Goal: Information Seeking & Learning: Learn about a topic

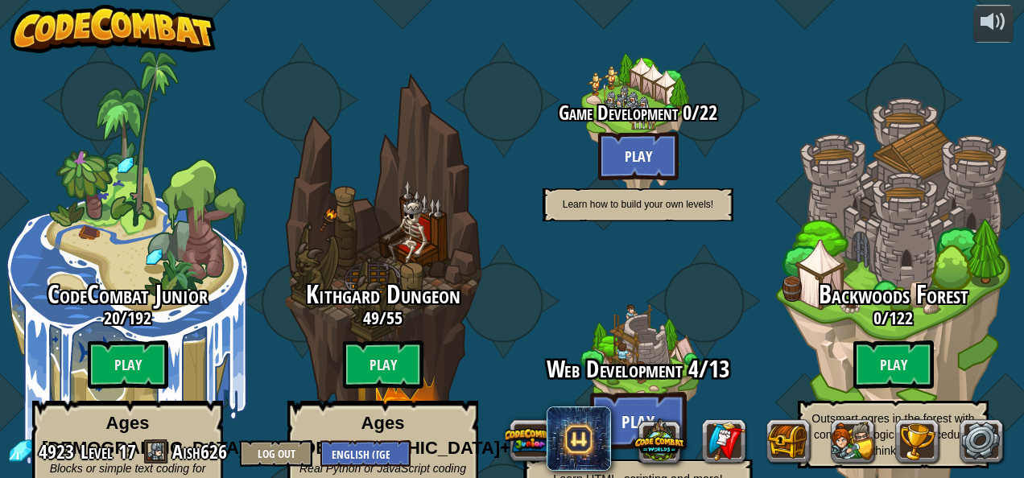
click at [617, 392] on btn "Play" at bounding box center [638, 421] width 97 height 58
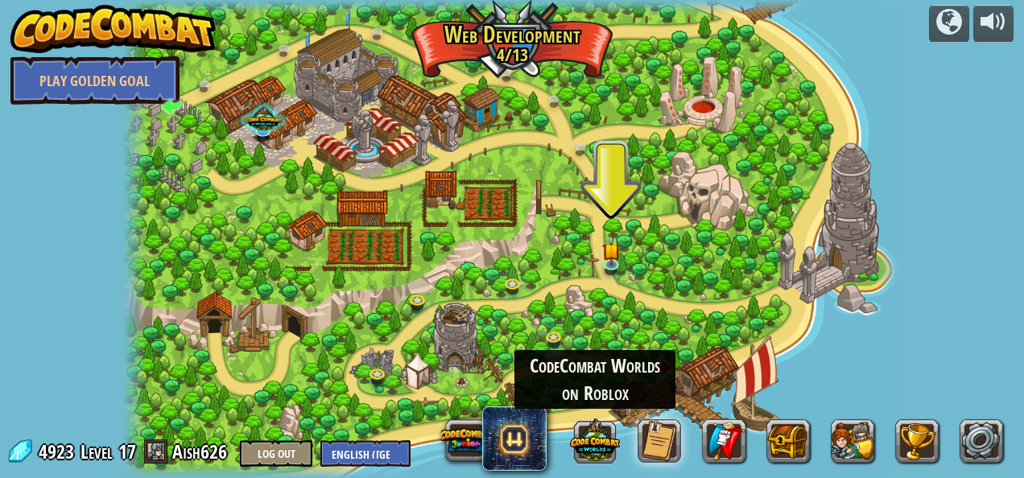
click at [608, 431] on div "CodeCombat Worlds on Roblox" at bounding box center [723, 441] width 579 height 64
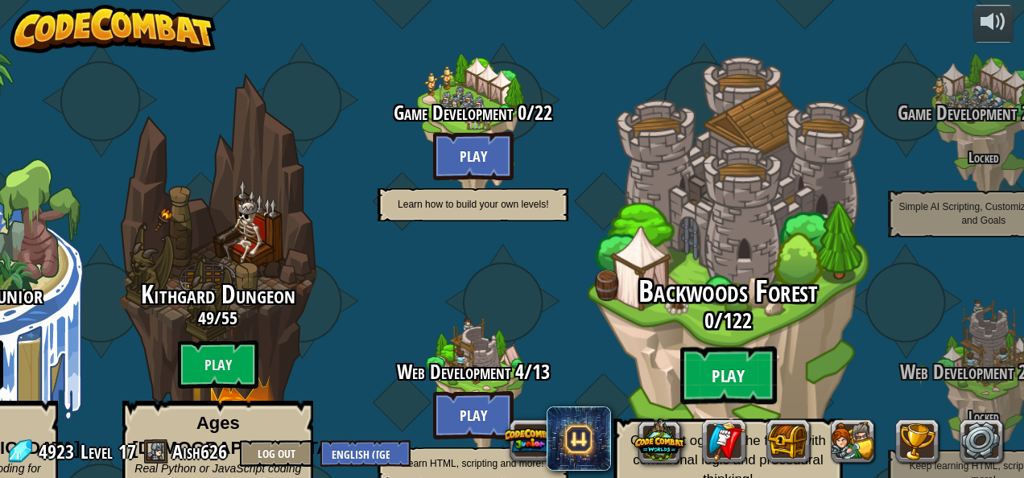
click at [760, 347] on btn "Play" at bounding box center [728, 376] width 97 height 58
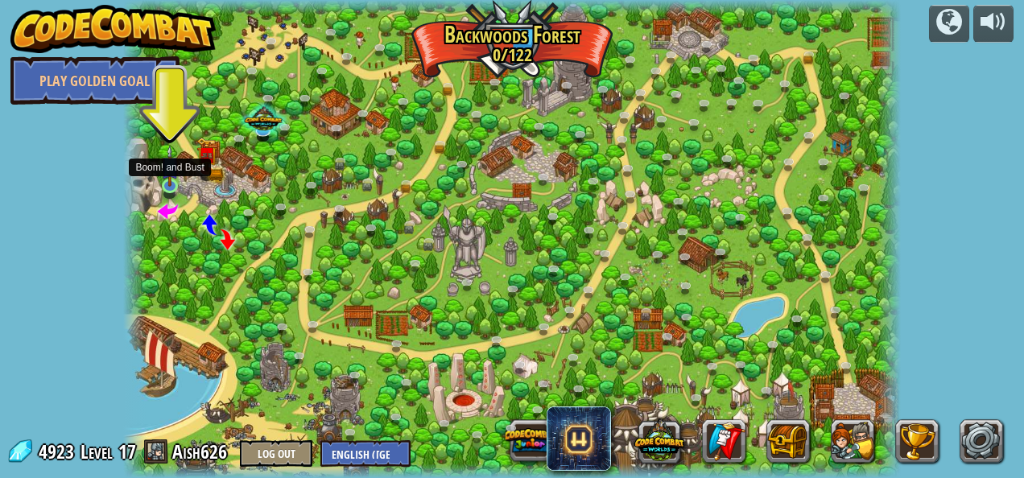
click at [163, 180] on img at bounding box center [170, 166] width 19 height 42
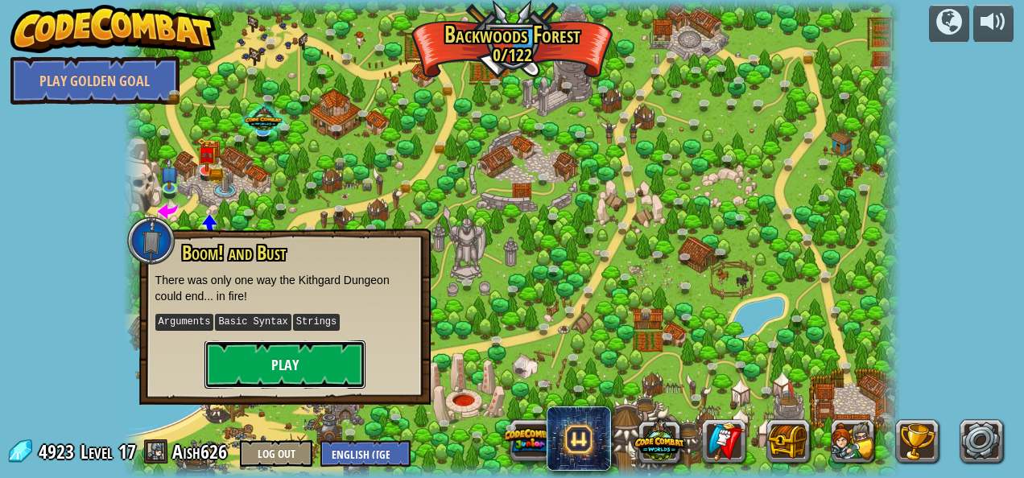
click at [324, 374] on button "Play" at bounding box center [284, 364] width 161 height 48
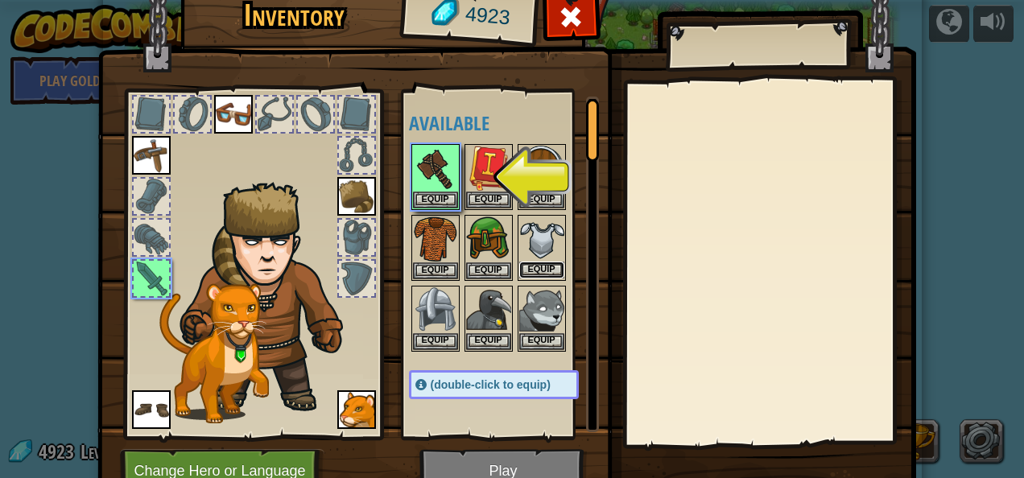
click at [519, 265] on button "Equip" at bounding box center [541, 270] width 45 height 17
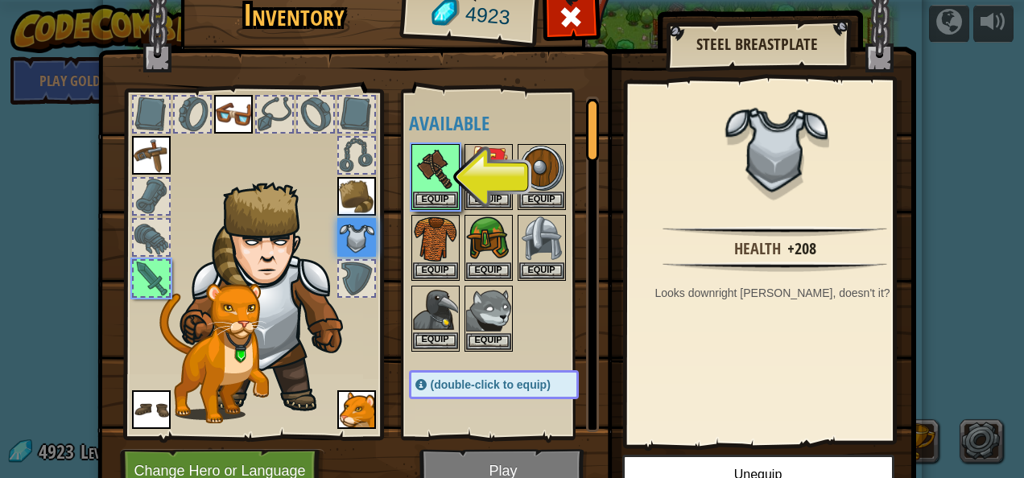
click at [435, 324] on img at bounding box center [435, 309] width 45 height 45
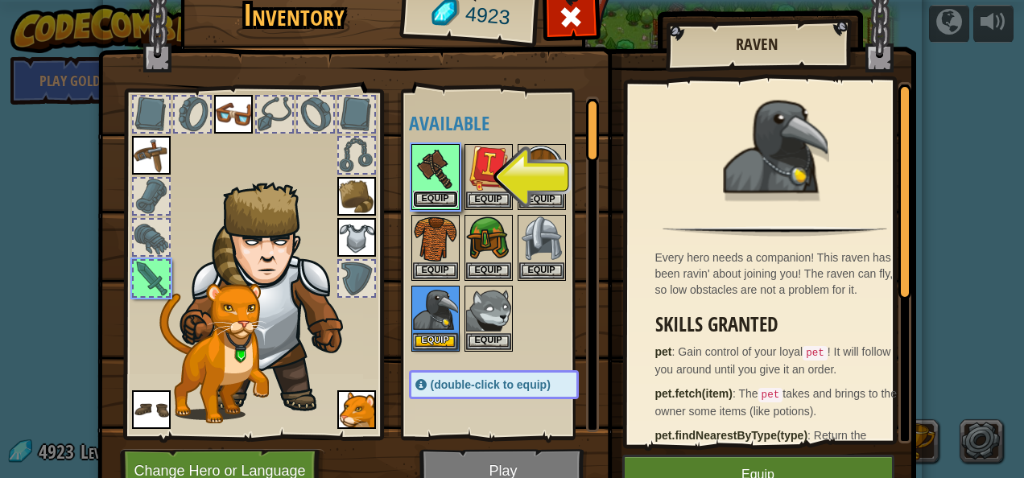
click at [432, 198] on button "Equip" at bounding box center [435, 199] width 45 height 17
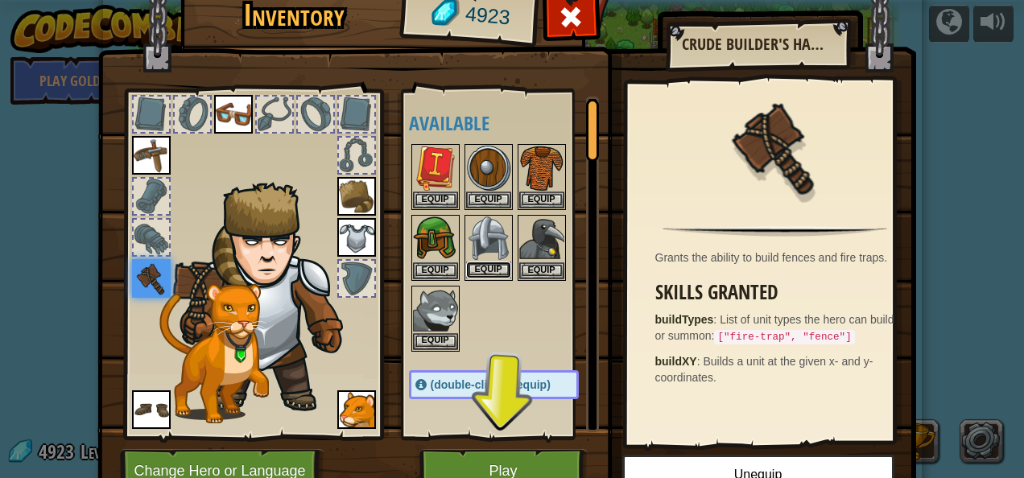
click at [477, 262] on button "Equip" at bounding box center [488, 270] width 45 height 17
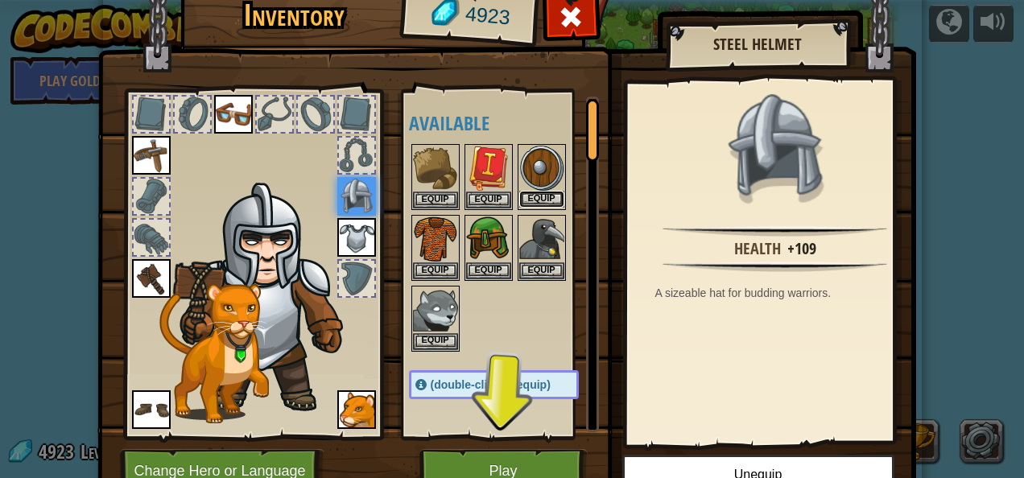
click at [525, 195] on button "Equip" at bounding box center [541, 199] width 45 height 17
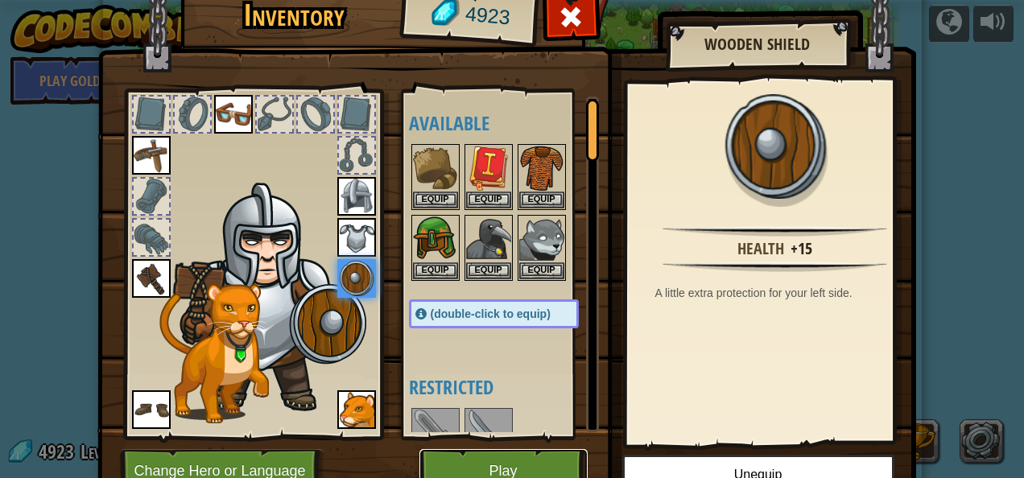
click at [546, 463] on button "Play" at bounding box center [503, 471] width 168 height 44
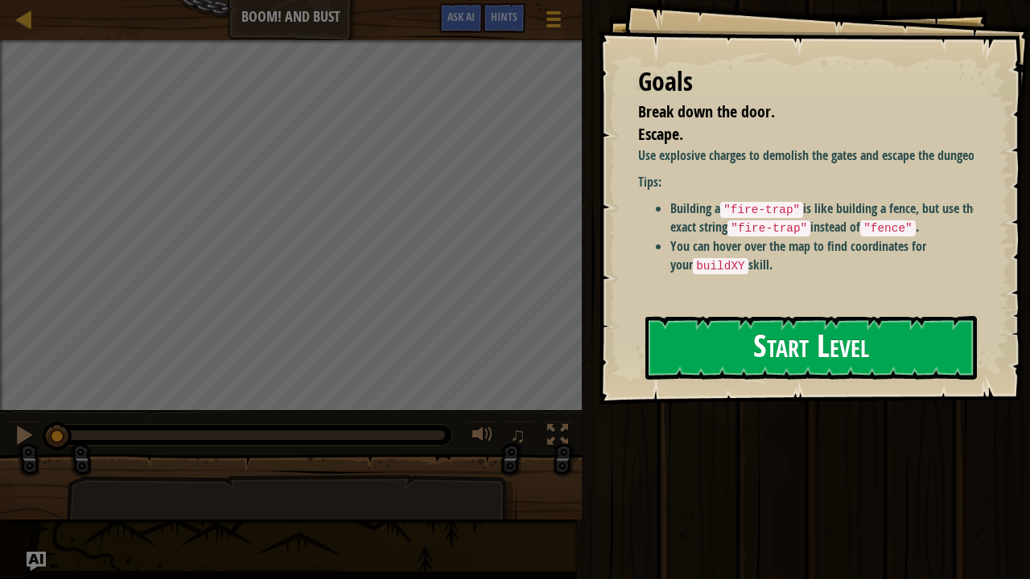
click at [851, 333] on button "Start Level" at bounding box center [811, 348] width 332 height 64
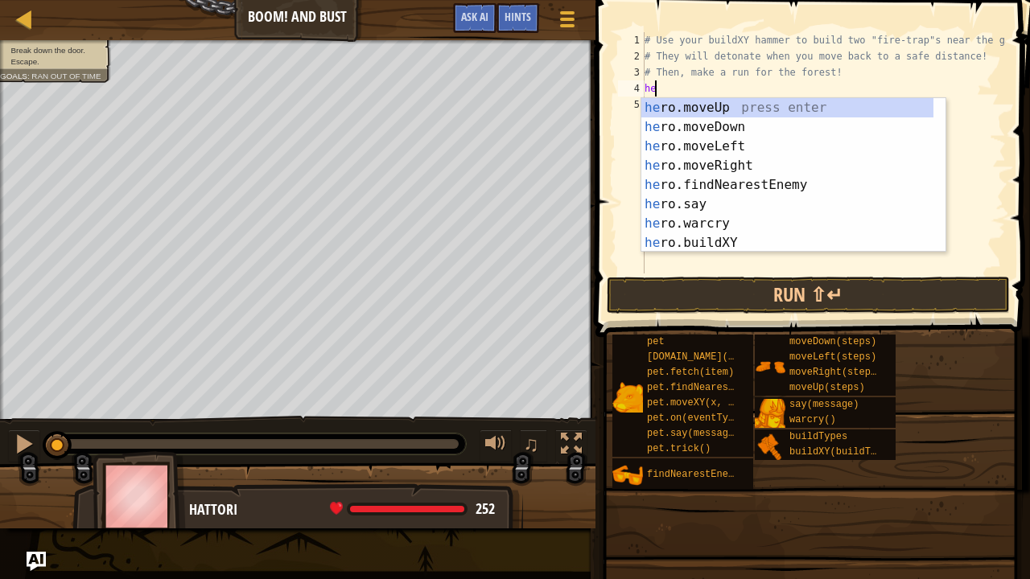
scroll to position [7, 0]
type textarea "hero"
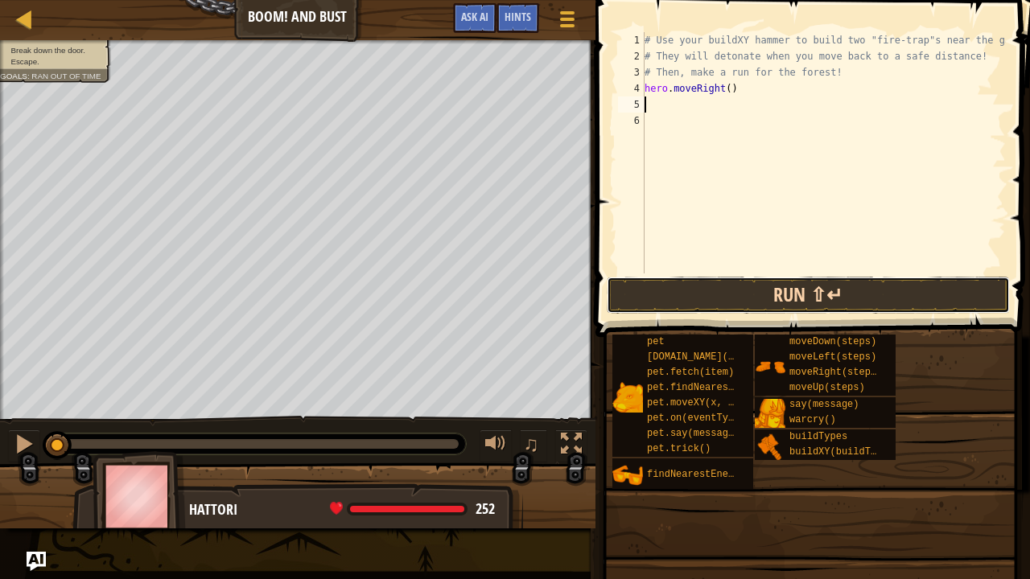
click at [832, 299] on button "Run ⇧↵" at bounding box center [808, 295] width 403 height 37
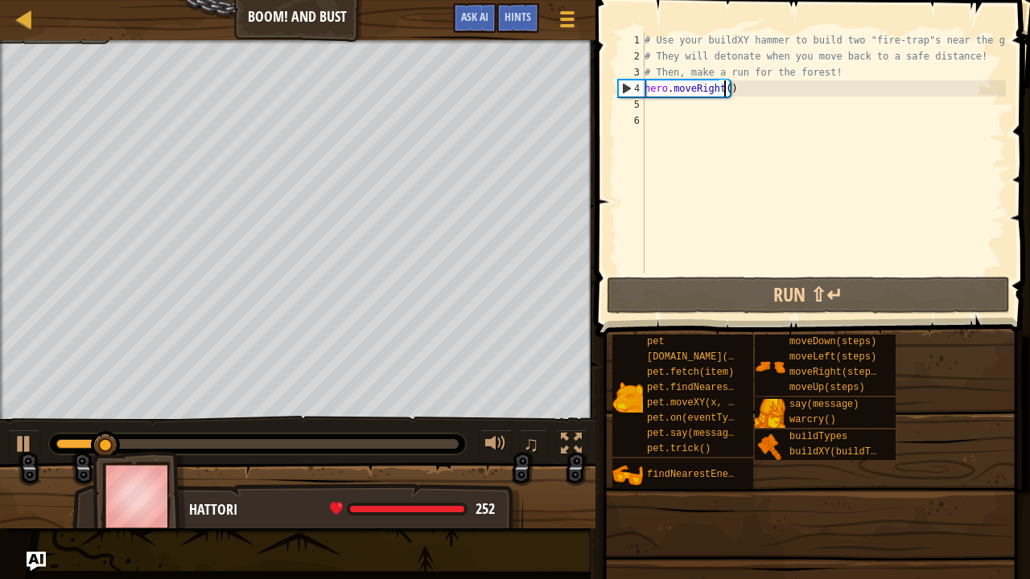
click at [722, 90] on div "# Use your buildXY hammer to build two "fire-trap"s near the gate. # They will …" at bounding box center [823, 169] width 365 height 274
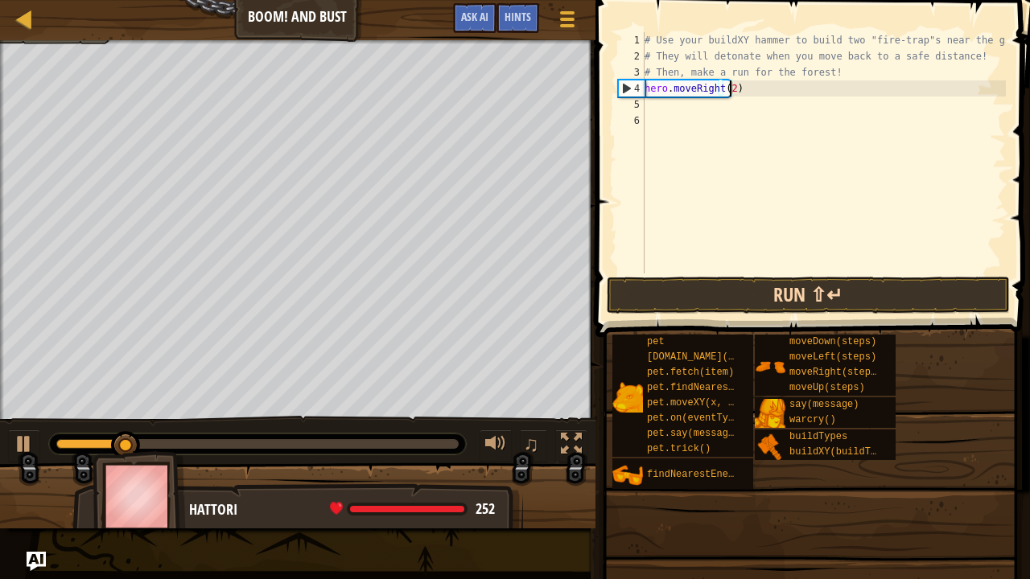
type textarea "hero.moveRight(2)"
click at [829, 288] on button "Run ⇧↵" at bounding box center [808, 295] width 403 height 37
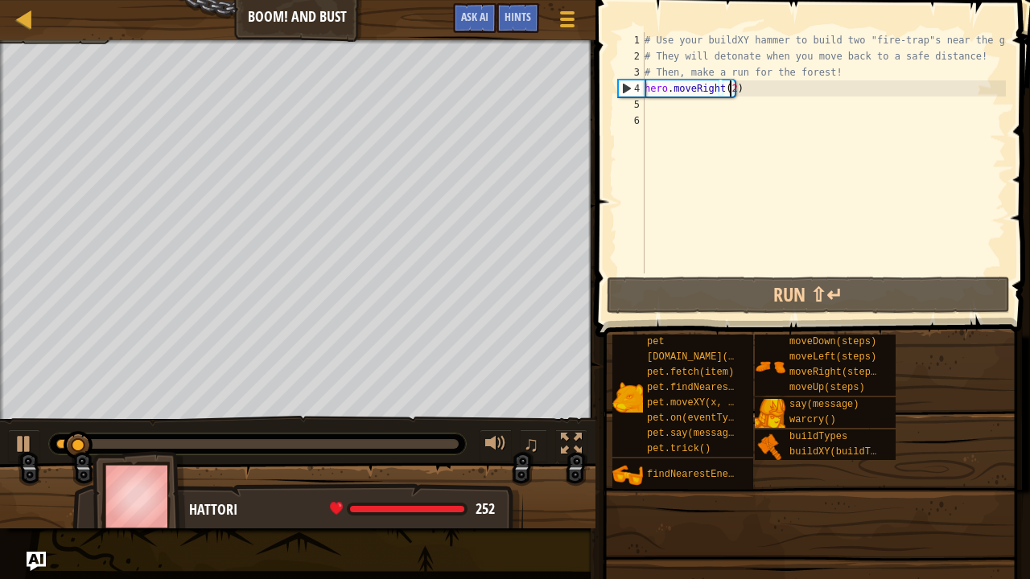
click at [735, 109] on div "# Use your buildXY hammer to build two "fire-trap"s near the gate. # They will …" at bounding box center [823, 169] width 365 height 274
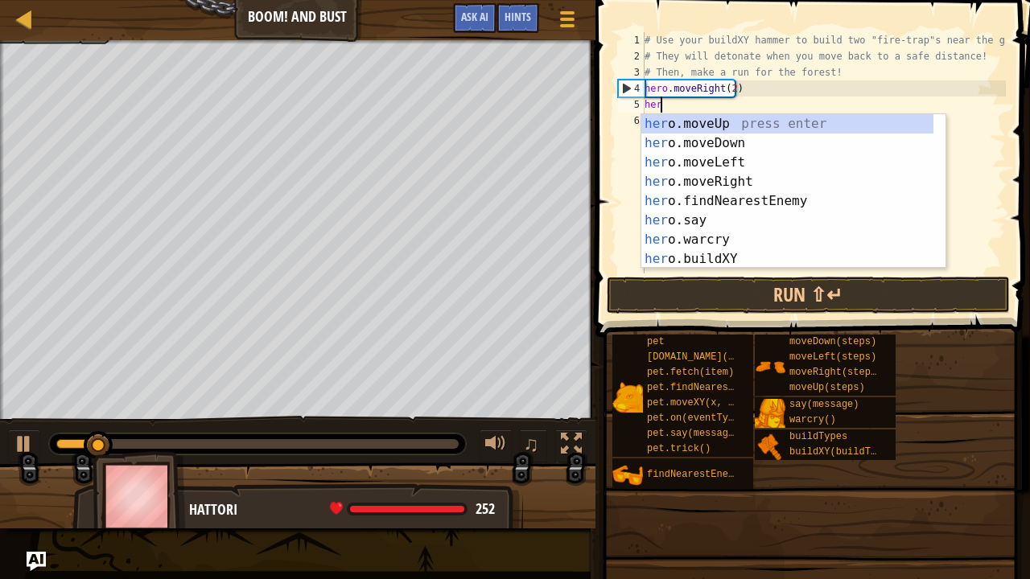
scroll to position [7, 0]
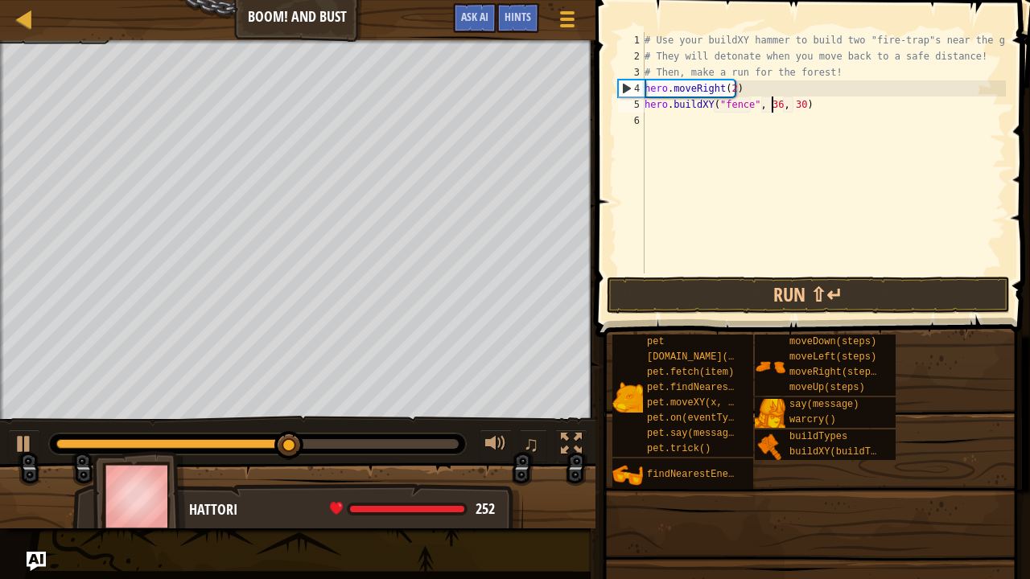
click at [772, 103] on div "# Use your buildXY hammer to build two "fire-trap"s near the gate. # They will …" at bounding box center [823, 169] width 365 height 274
click at [791, 108] on div "# Use your buildXY hammer to build two "fire-trap"s near the gate. # They will …" at bounding box center [823, 169] width 365 height 274
click at [743, 107] on div "# Use your buildXY hammer to build two "fire-trap"s near the gate. # They will …" at bounding box center [823, 169] width 365 height 274
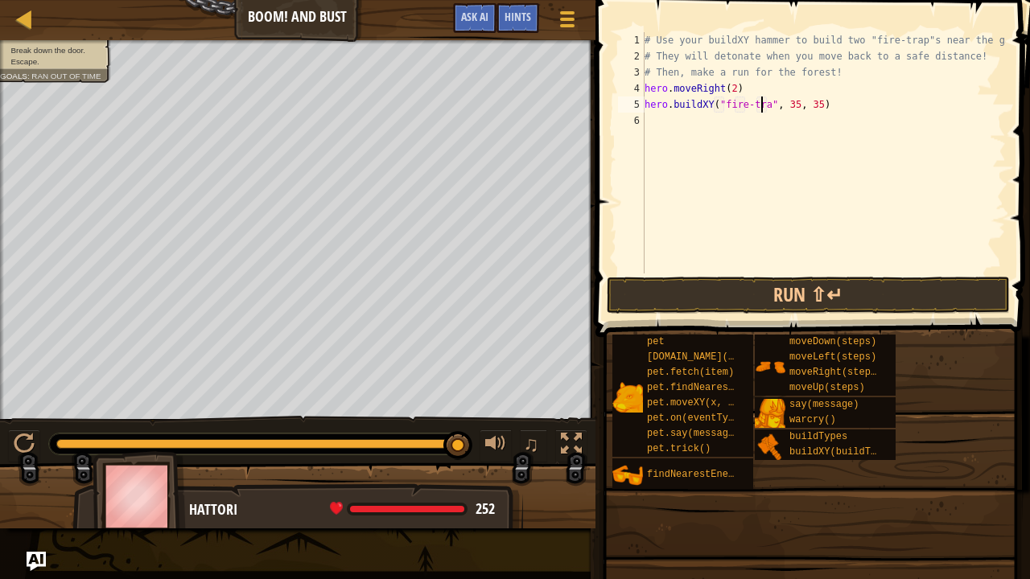
scroll to position [7, 10]
click at [773, 101] on div "# Use your buildXY hammer to build two "fire-trap"s near the gate. # They will …" at bounding box center [823, 169] width 365 height 274
type textarea "hero.buildXY("fire-trap", 35, 35)"
click at [829, 286] on button "Run ⇧↵" at bounding box center [808, 295] width 403 height 37
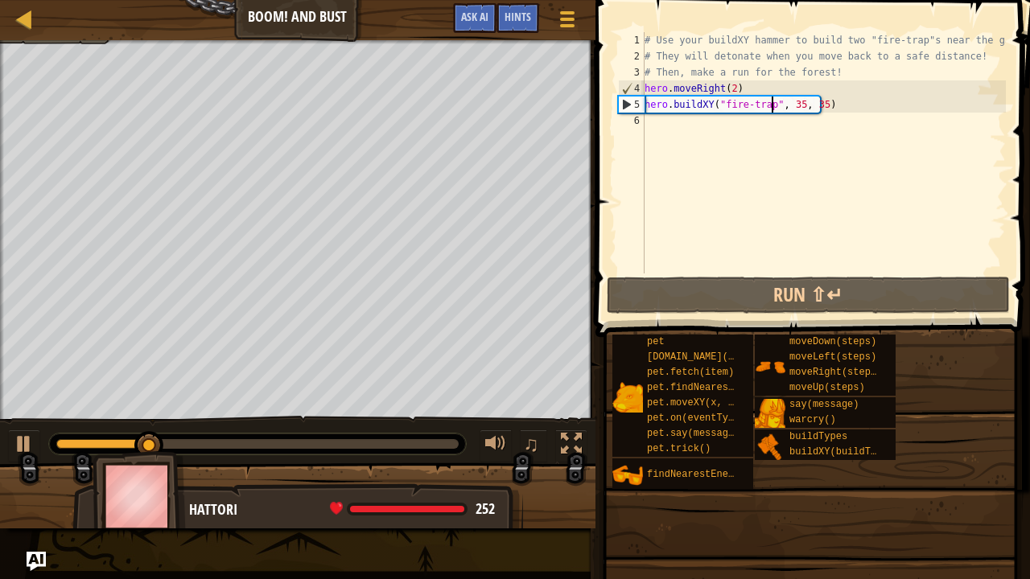
click at [673, 126] on div "# Use your buildXY hammer to build two "fire-trap"s near the gate. # They will …" at bounding box center [823, 169] width 365 height 274
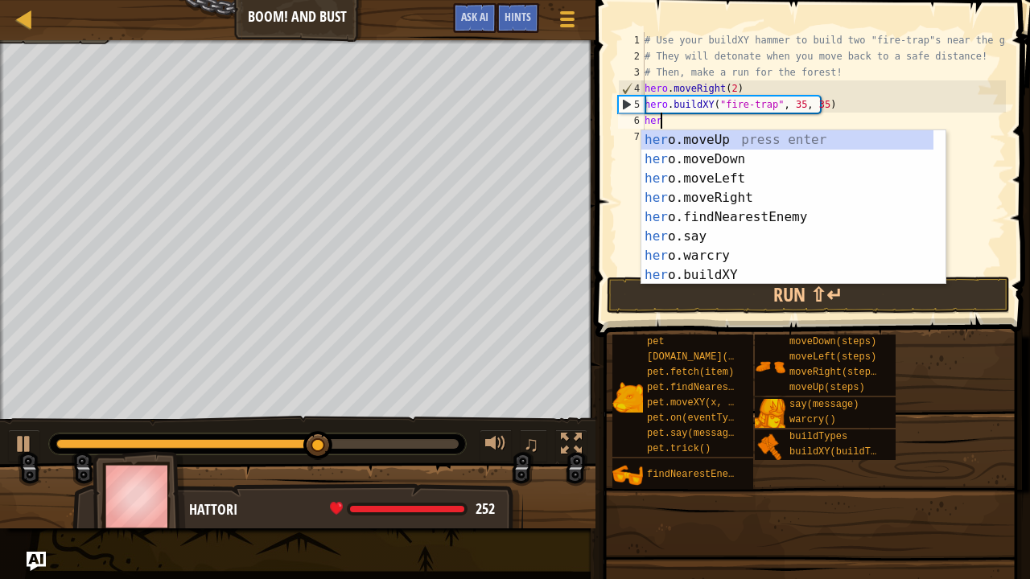
scroll to position [7, 0]
type textarea "hero"
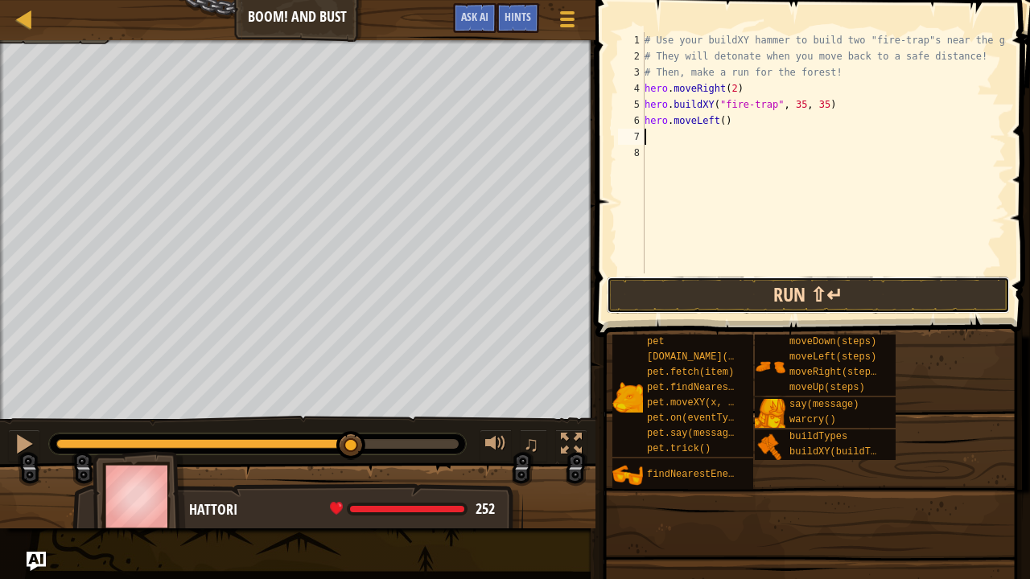
click at [800, 299] on button "Run ⇧↵" at bounding box center [808, 295] width 403 height 37
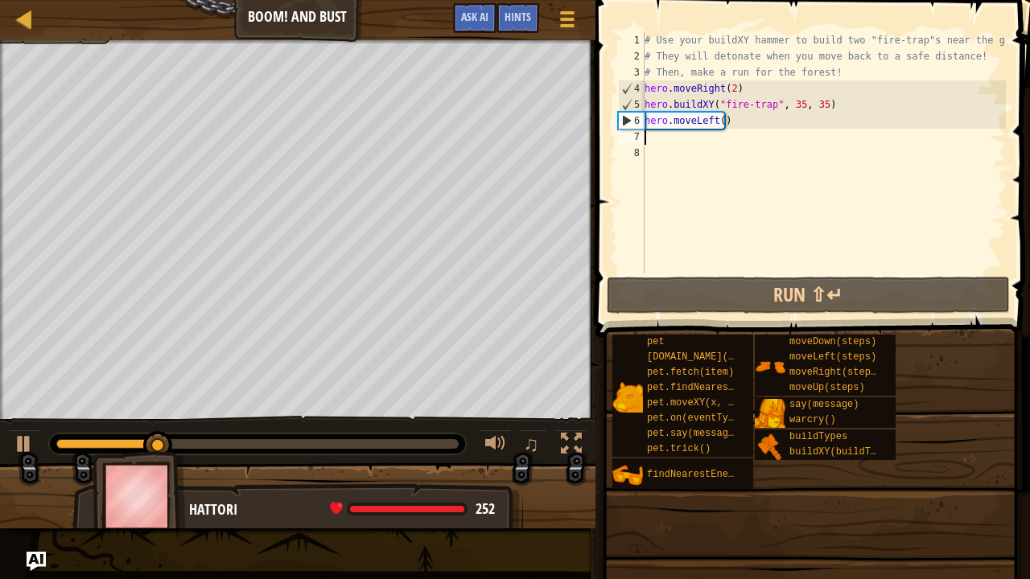
click at [742, 138] on div "# Use your buildXY hammer to build two "fire-trap"s near the gate. # They will …" at bounding box center [823, 169] width 365 height 274
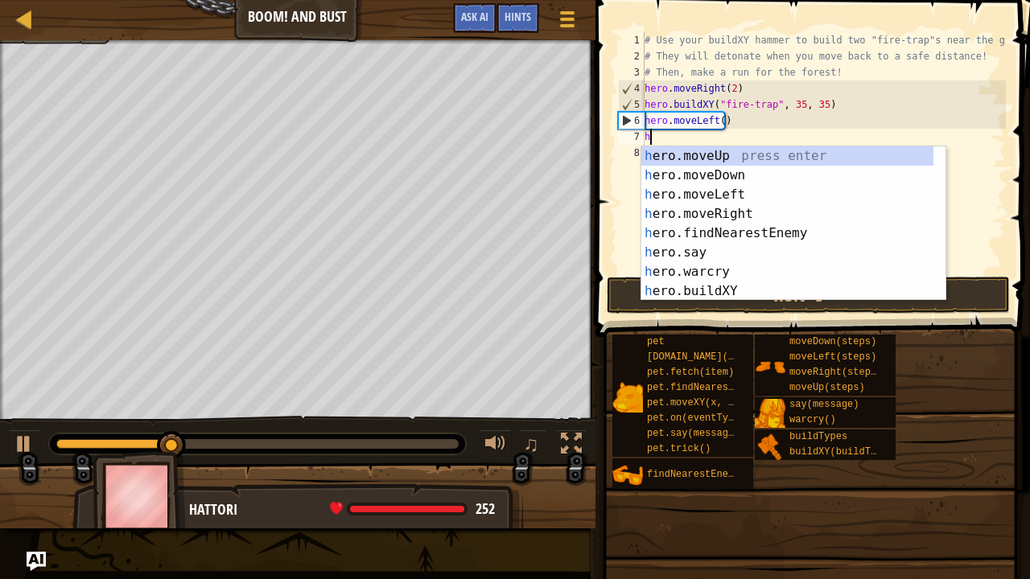
type textarea "her"
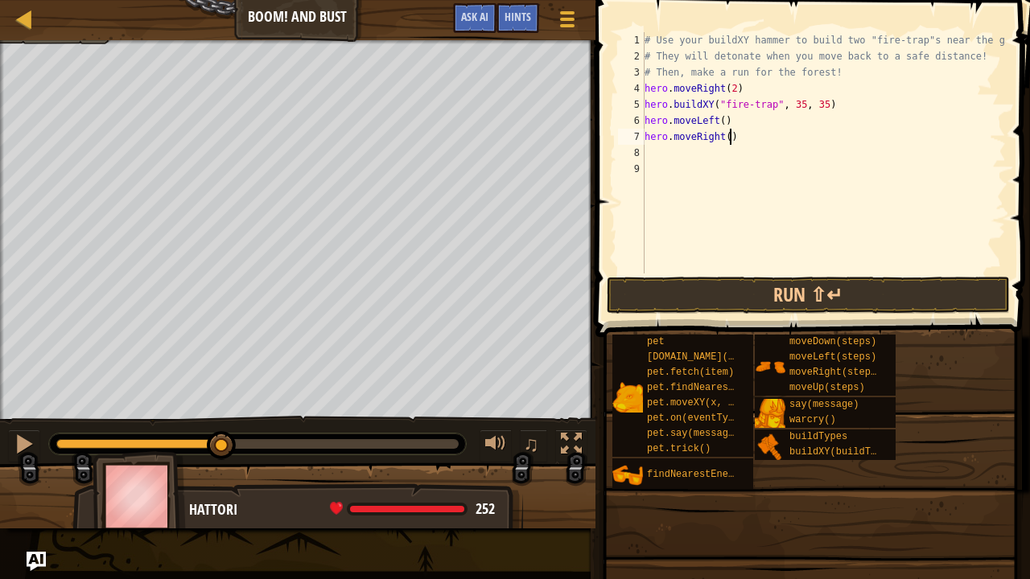
click at [732, 138] on div "# Use your buildXY hammer to build two "fire-trap"s near the gate. # They will …" at bounding box center [823, 169] width 365 height 274
click at [721, 134] on div "# Use your buildXY hammer to build two "fire-trap"s near the gate. # They will …" at bounding box center [823, 169] width 365 height 274
click at [719, 140] on div "# Use your buildXY hammer to build two "fire-trap"s near the gate. # They will …" at bounding box center [823, 169] width 365 height 274
click at [723, 139] on div "# Use your buildXY hammer to build two "fire-trap"s near the gate. # They will …" at bounding box center [823, 169] width 365 height 274
type textarea "hero.moveRight(100)"
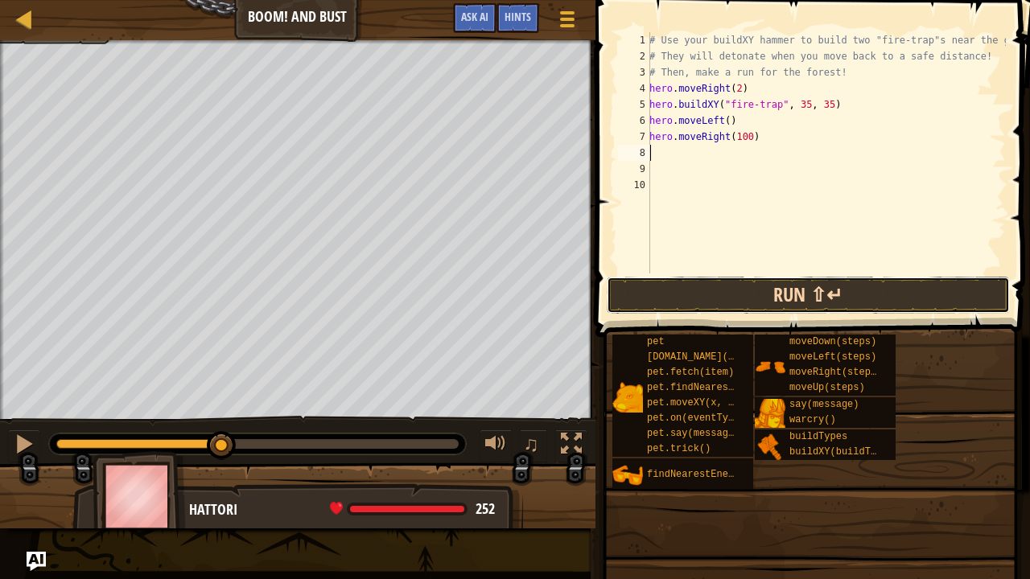
click at [762, 283] on button "Run ⇧↵" at bounding box center [808, 295] width 403 height 37
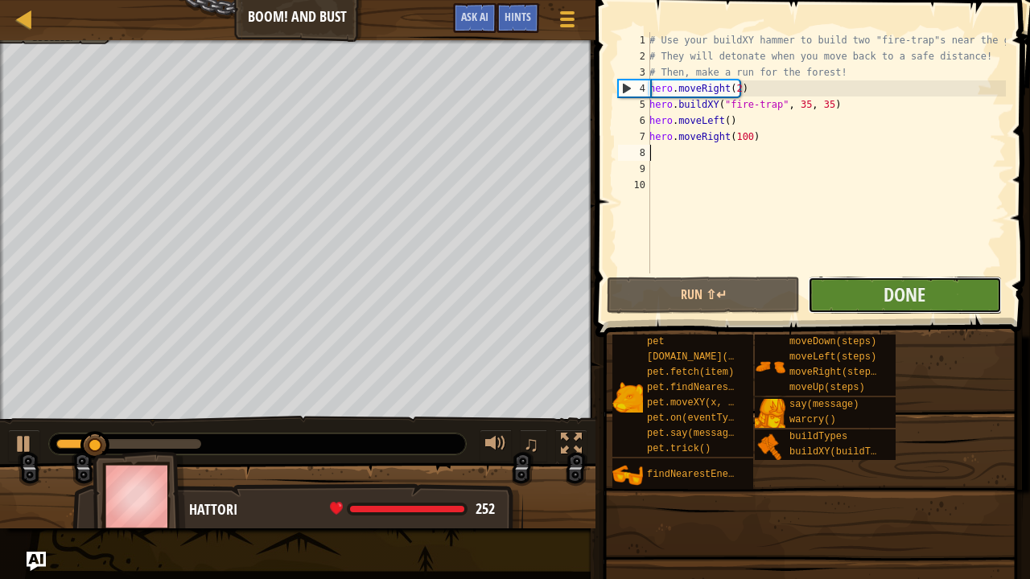
click at [829, 288] on button "Done" at bounding box center [904, 295] width 193 height 37
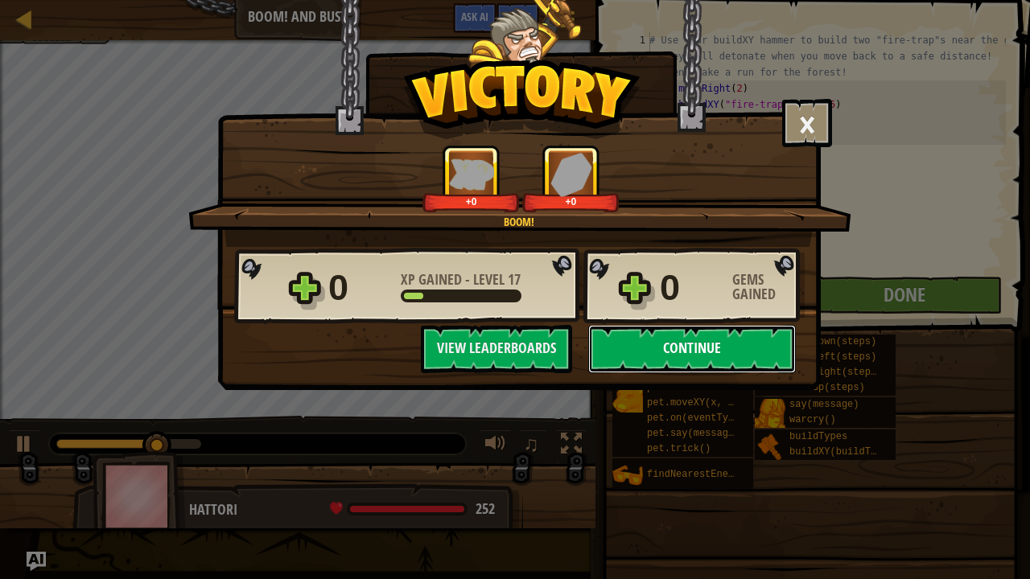
click at [707, 345] on button "Continue" at bounding box center [692, 349] width 208 height 48
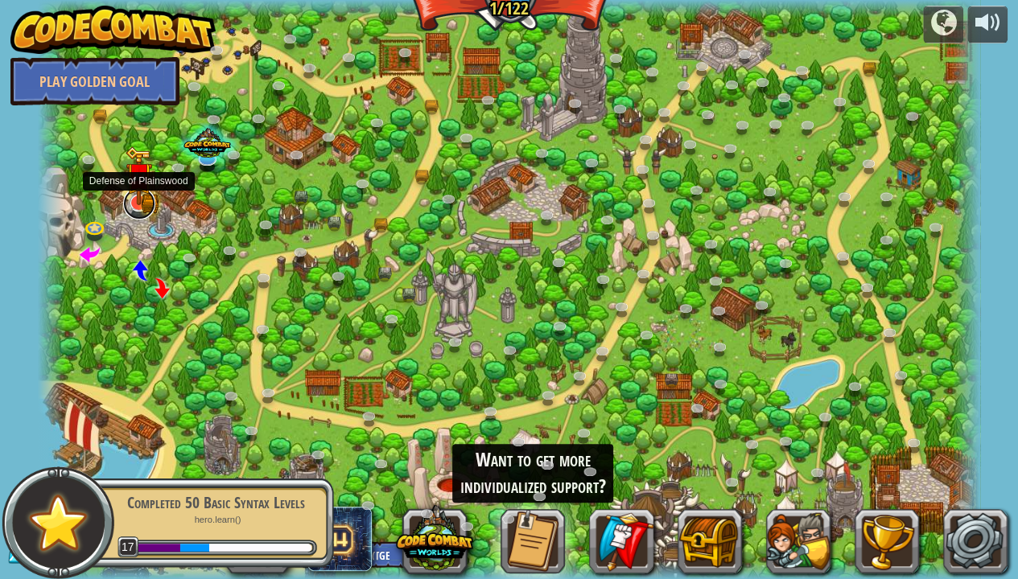
click at [143, 208] on link at bounding box center [139, 203] width 32 height 32
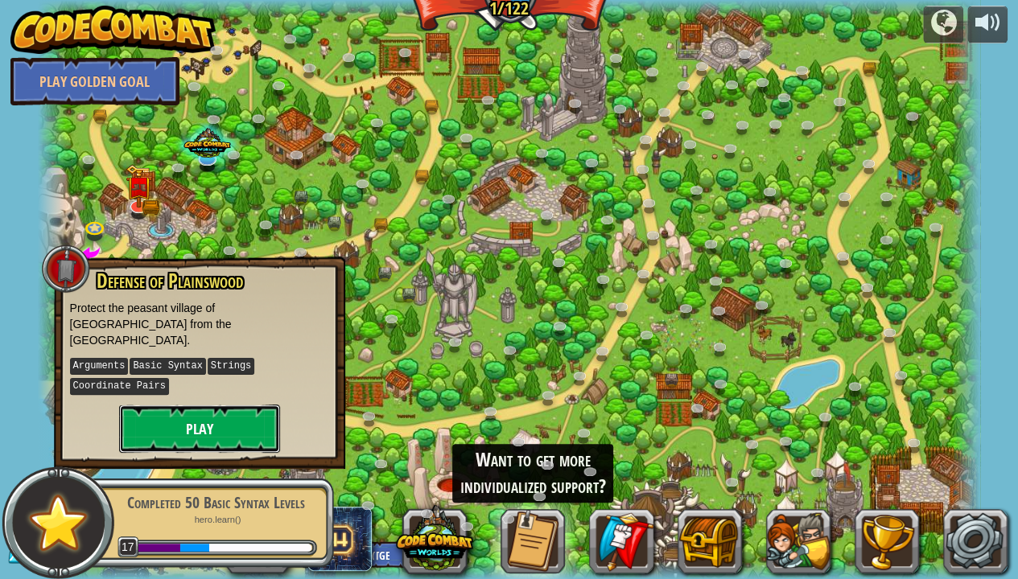
click at [189, 406] on button "Play" at bounding box center [199, 429] width 161 height 48
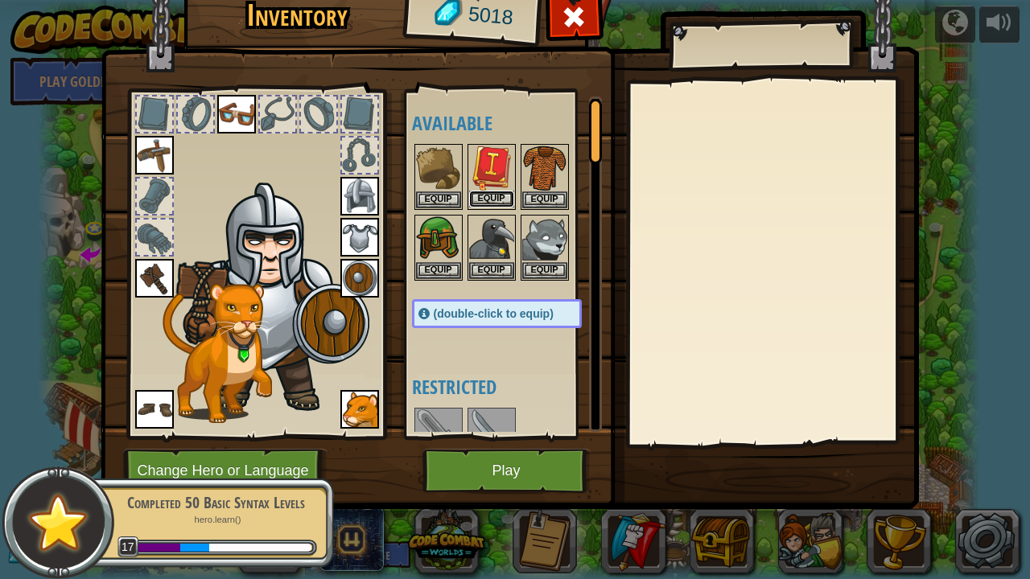
click at [492, 204] on button "Equip" at bounding box center [491, 199] width 45 height 17
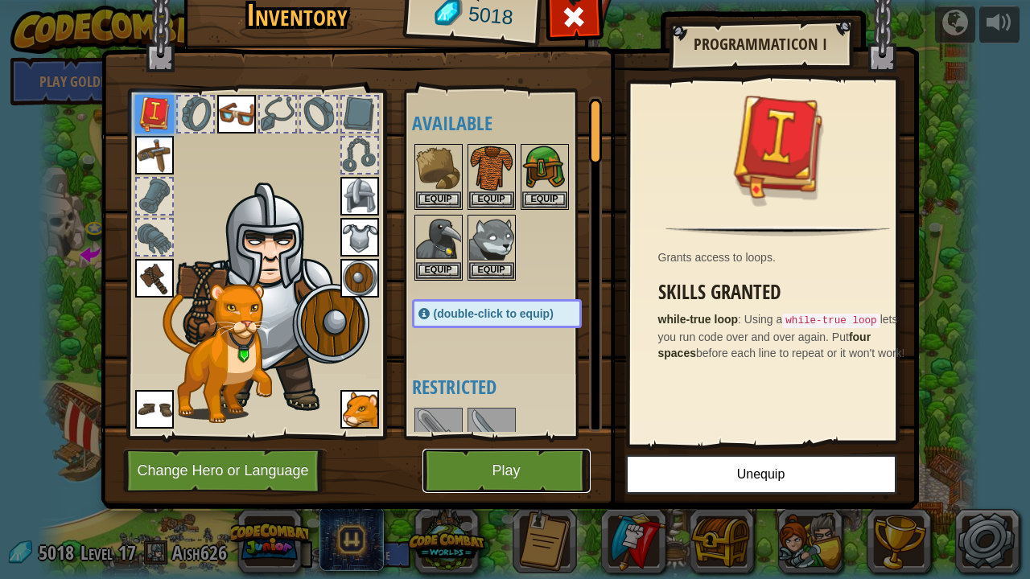
click at [521, 459] on button "Play" at bounding box center [506, 471] width 168 height 44
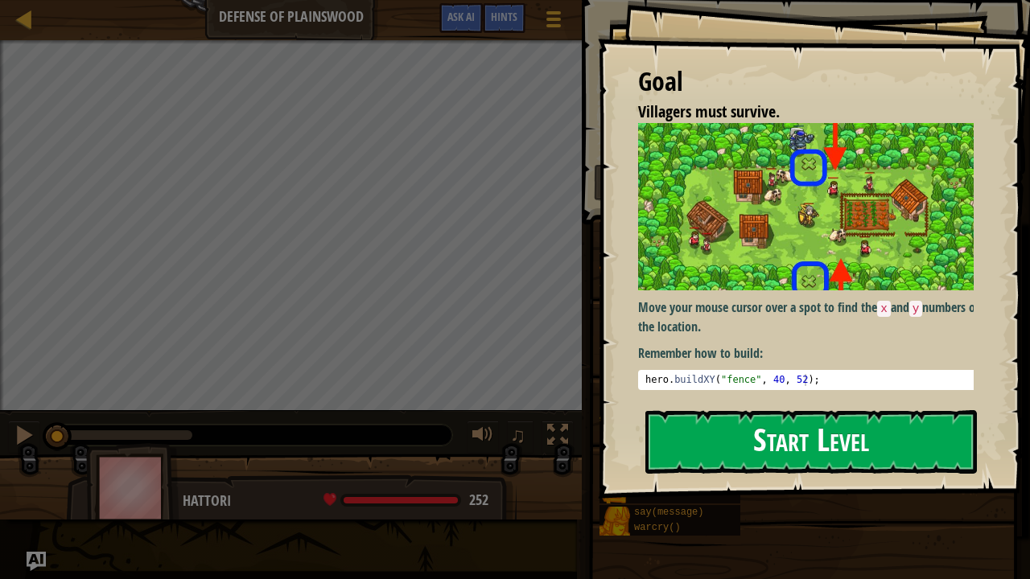
click at [705, 436] on button "Start Level" at bounding box center [811, 442] width 332 height 64
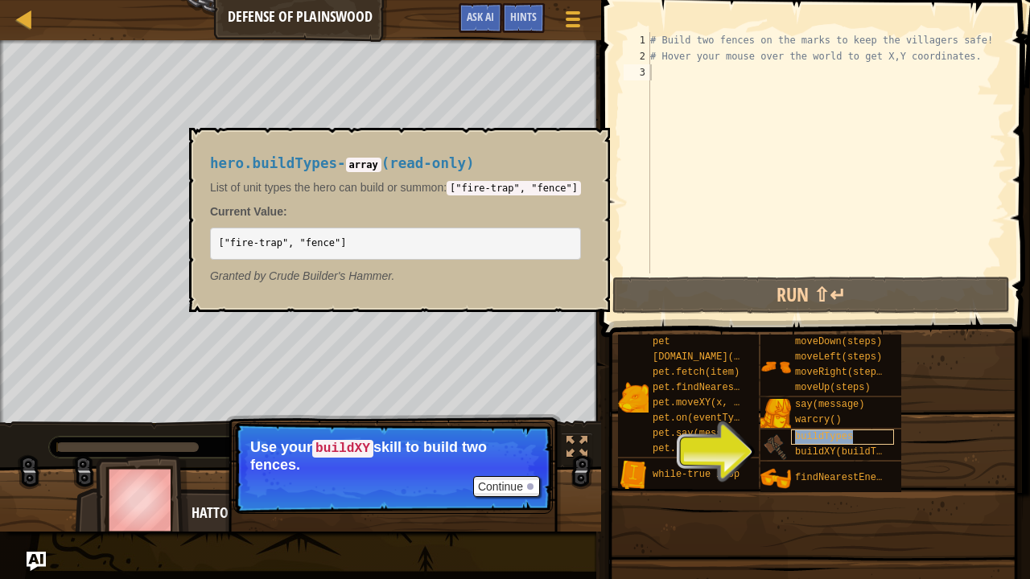
click at [848, 442] on div "buildTypes" at bounding box center [842, 437] width 103 height 15
click at [840, 451] on span "buildXY(buildType, x, y)" at bounding box center [864, 452] width 139 height 11
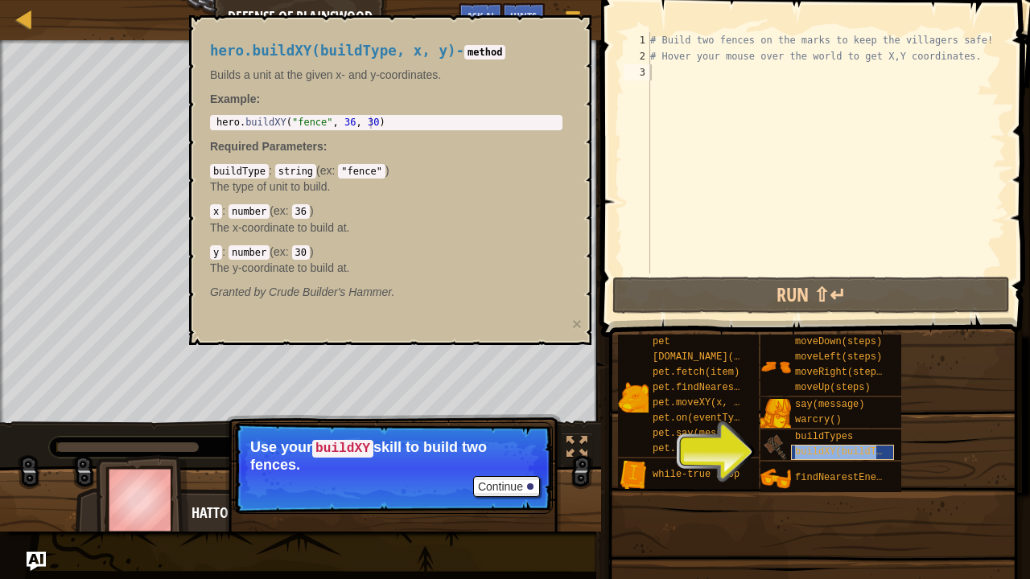
type textarea "buildXY(buildType, x, y)"
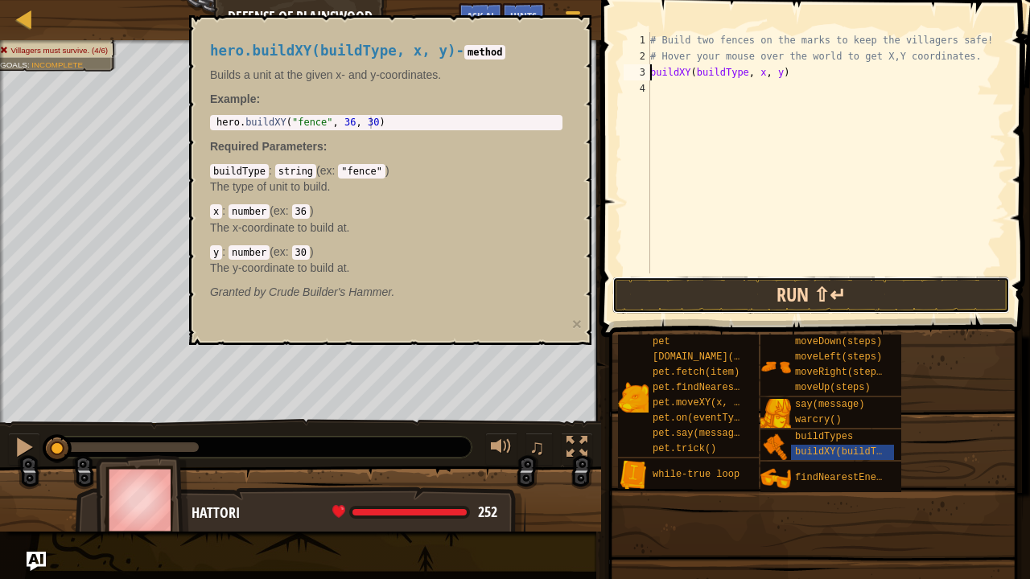
click at [776, 283] on button "Run ⇧↵" at bounding box center [810, 295] width 397 height 37
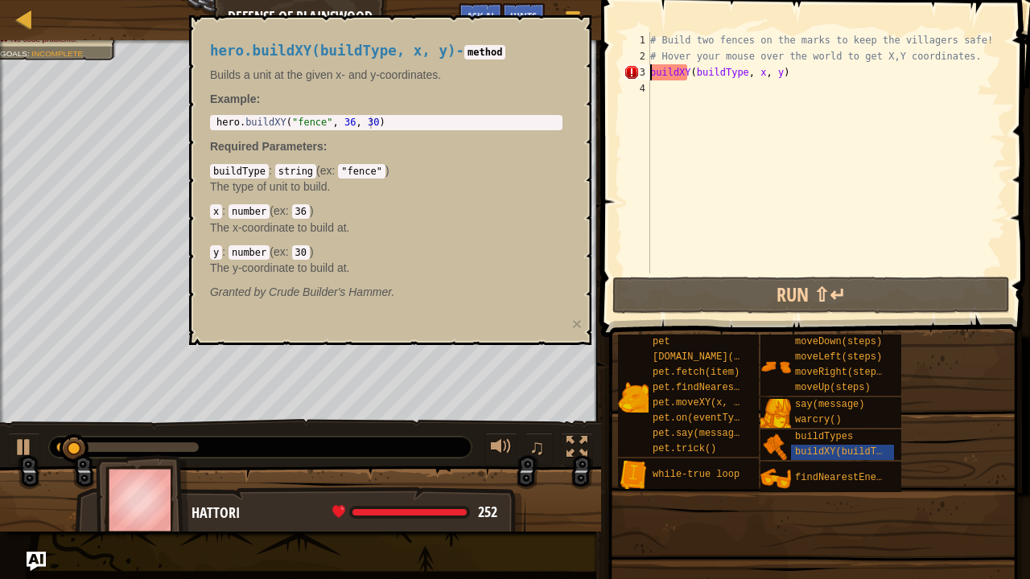
click at [577, 39] on div "hero.buildXY(buildType, x, y) - method Builds a unit at the given x- and y-coor…" at bounding box center [390, 180] width 402 height 330
click at [575, 47] on div "hero.buildXY(buildType, x, y) - method Builds a unit at the given x- and y-coor…" at bounding box center [390, 180] width 402 height 330
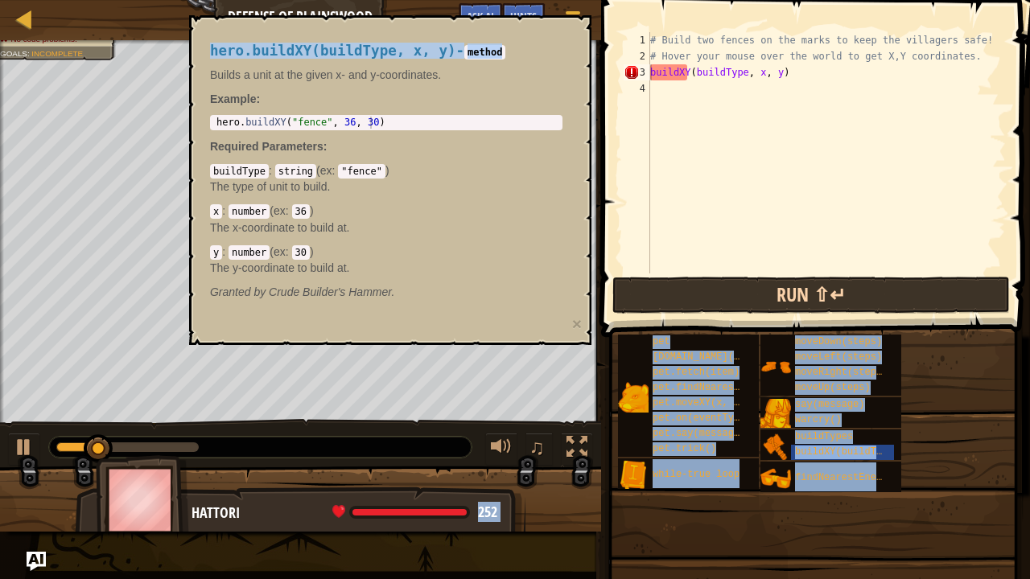
drag, startPoint x: 611, startPoint y: 201, endPoint x: 633, endPoint y: 312, distance: 113.3
click at [633, 0] on body "Map Defense of Plainswood Game Menu Done Hints Ask AI 1 ההההההההההההההההההההההה…" at bounding box center [515, 0] width 1030 height 0
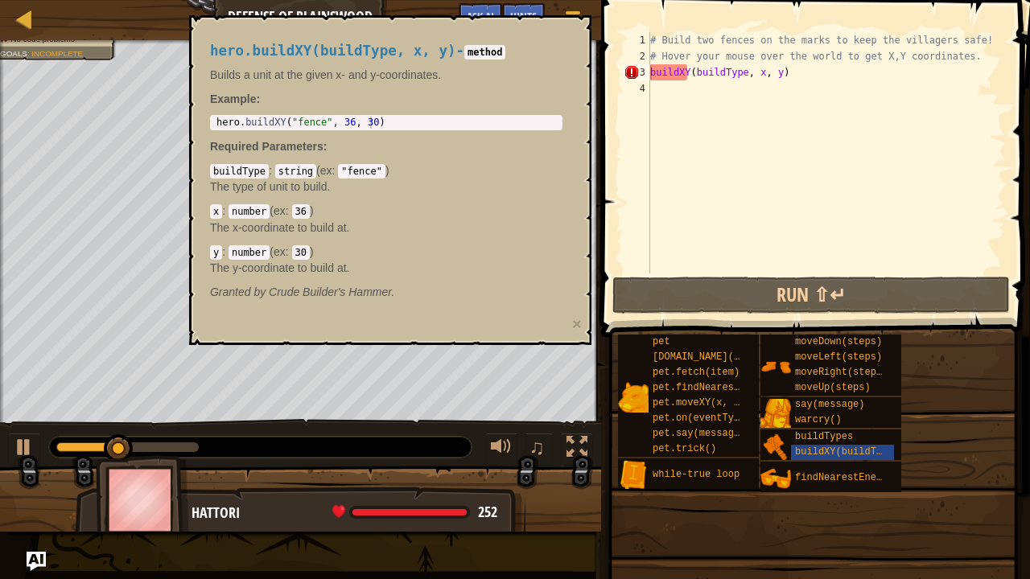
click at [397, 342] on div "hero.buildXY(buildType, x, y) - method Builds a unit at the given x- and y-coor…" at bounding box center [390, 180] width 402 height 330
drag, startPoint x: 399, startPoint y: 308, endPoint x: 396, endPoint y: 270, distance: 38.8
click at [396, 270] on div "hero.buildXY(buildType, x, y) - method Builds a unit at the given x- and y-coor…" at bounding box center [386, 171] width 375 height 287
drag, startPoint x: 396, startPoint y: 270, endPoint x: 573, endPoint y: 183, distance: 196.9
click at [573, 183] on div "hero.buildXY(buildType, x, y) - method Builds a unit at the given x- and y-coor…" at bounding box center [386, 171] width 375 height 287
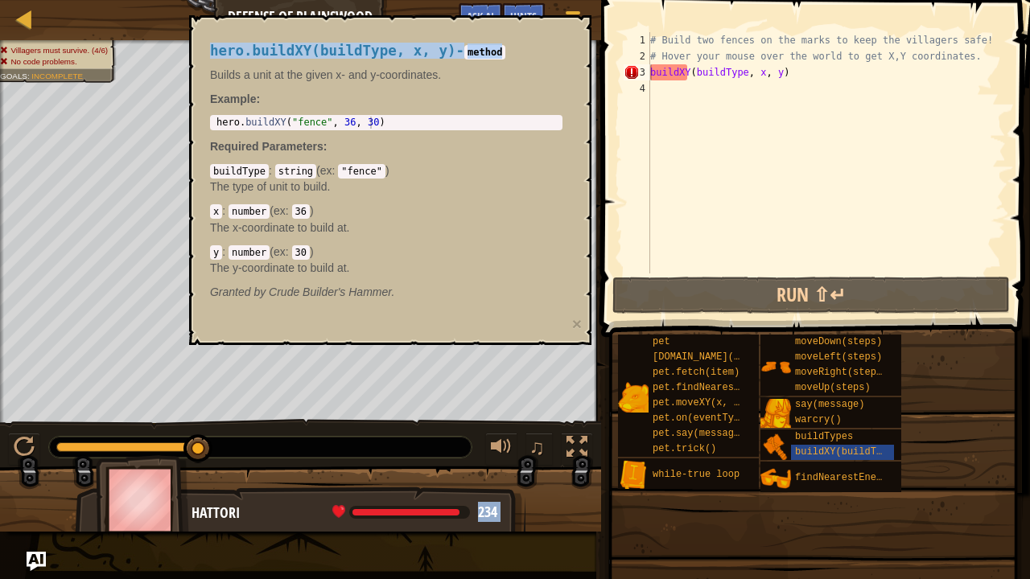
click at [89, 0] on body "Map Defense of Plainswood Game Menu Done Hints Ask AI 1 ההההההההההההההההההההההה…" at bounding box center [515, 0] width 1030 height 0
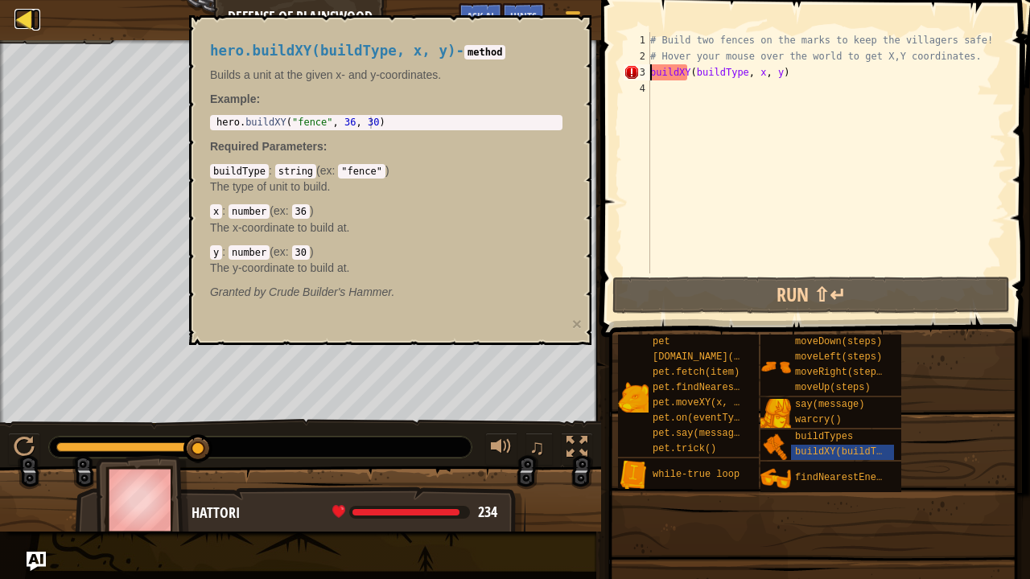
click at [32, 29] on div at bounding box center [24, 19] width 20 height 20
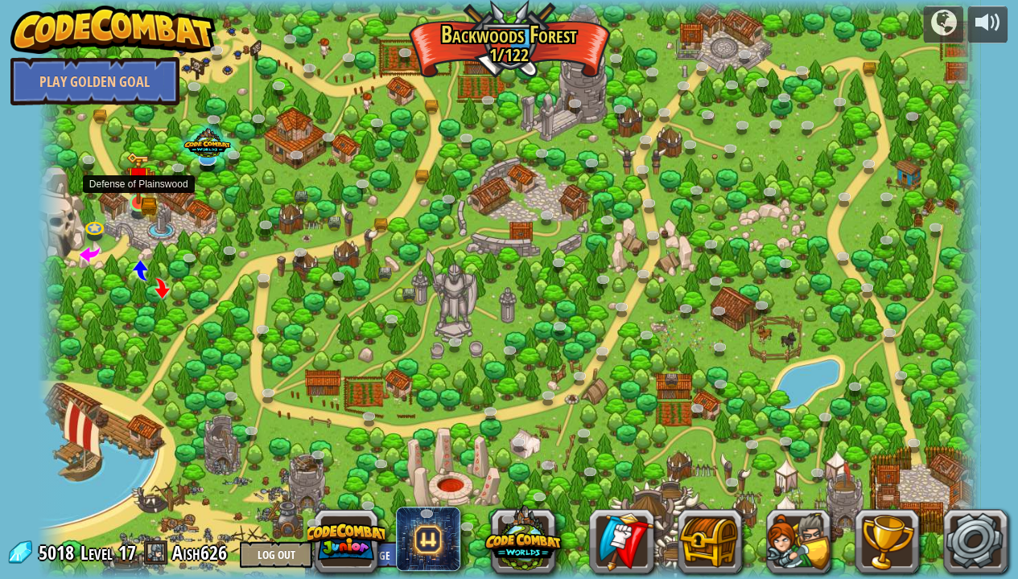
click at [138, 198] on img at bounding box center [138, 178] width 24 height 52
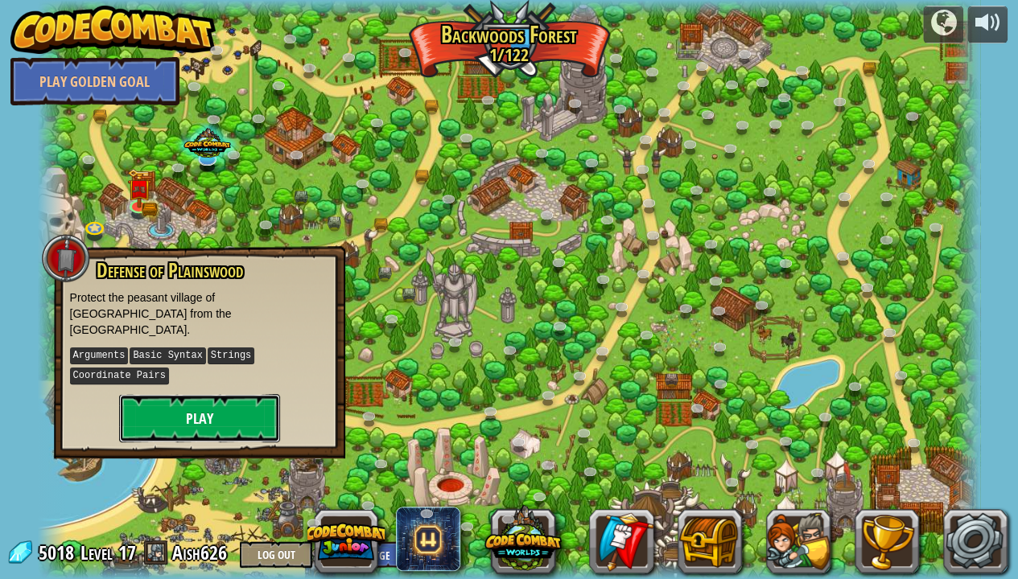
click at [238, 402] on button "Play" at bounding box center [199, 418] width 161 height 48
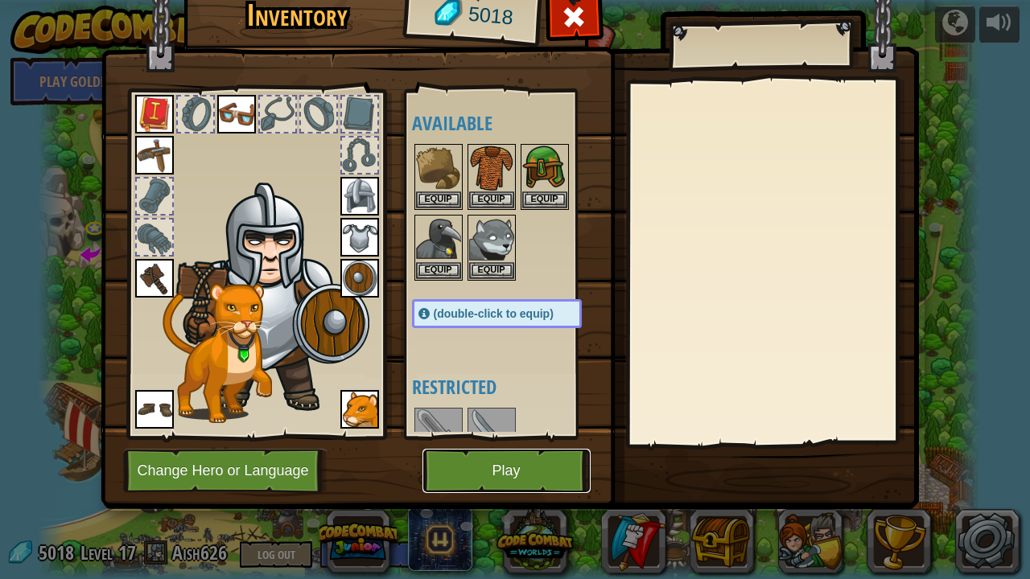
click at [475, 477] on button "Play" at bounding box center [506, 471] width 168 height 44
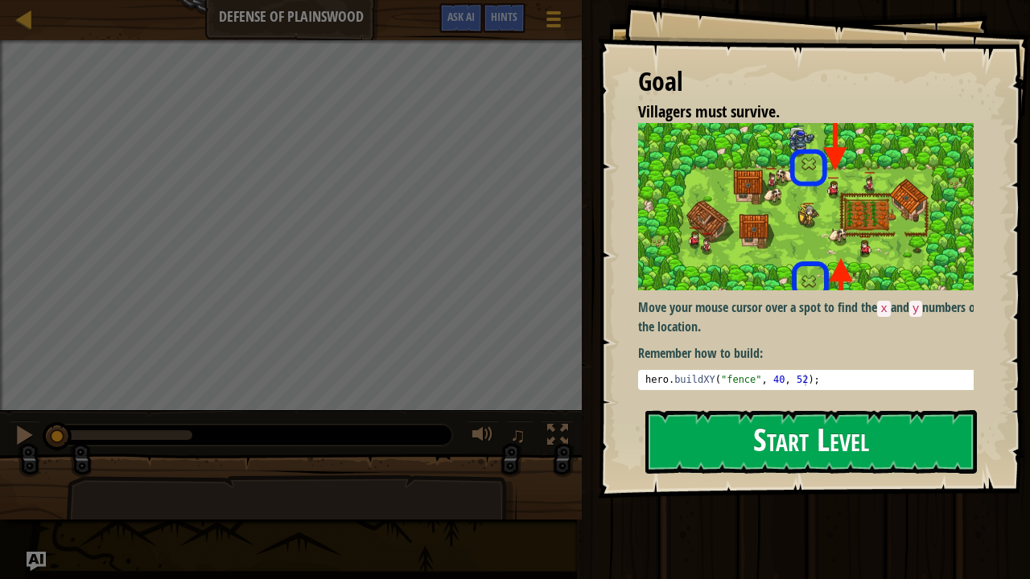
click at [737, 410] on button "Start Level" at bounding box center [811, 442] width 332 height 64
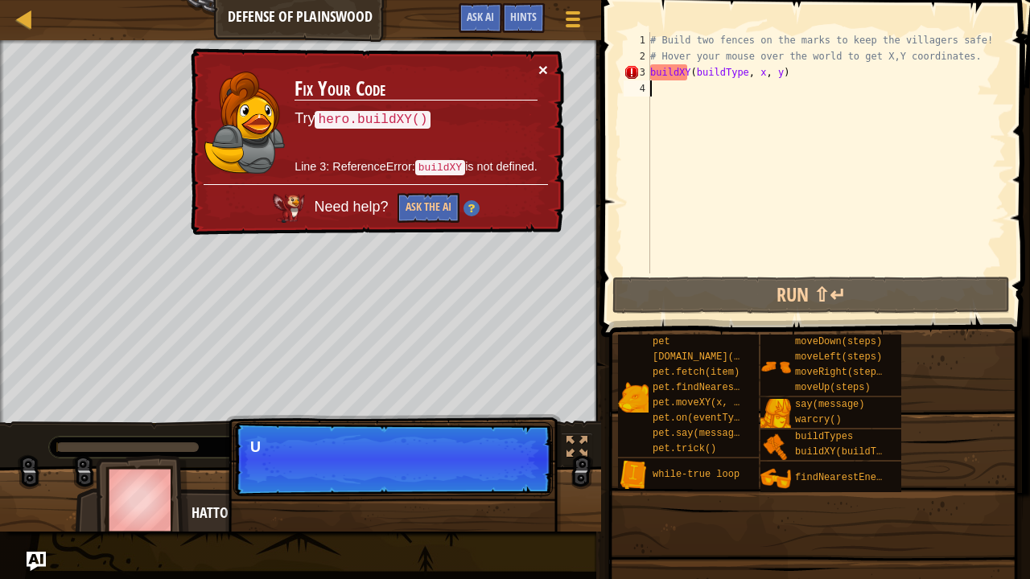
click at [546, 64] on button "×" at bounding box center [543, 69] width 10 height 17
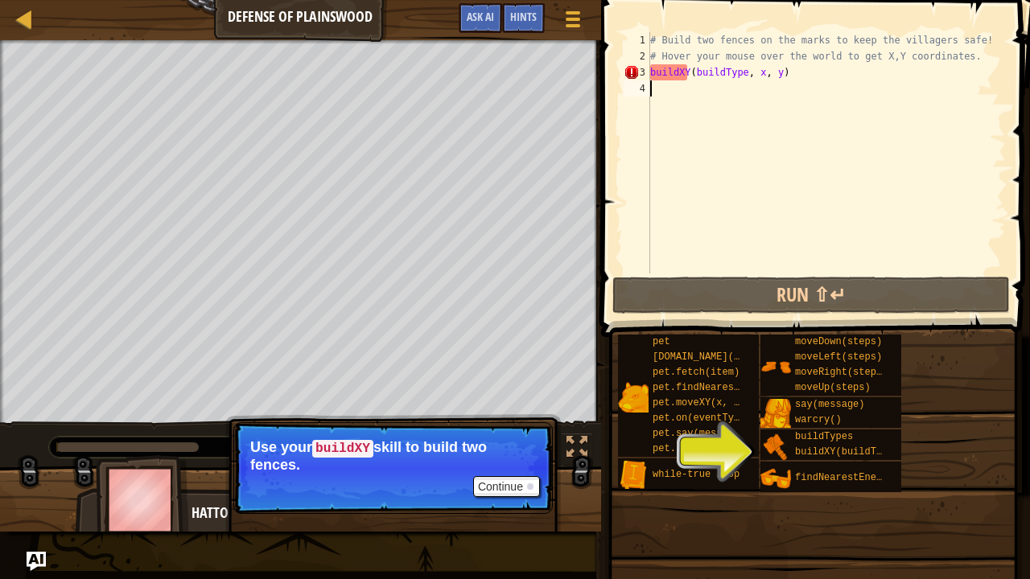
click at [786, 78] on div "# Build two fences on the marks to keep the villagers safe! # Hover your mouse …" at bounding box center [826, 169] width 359 height 274
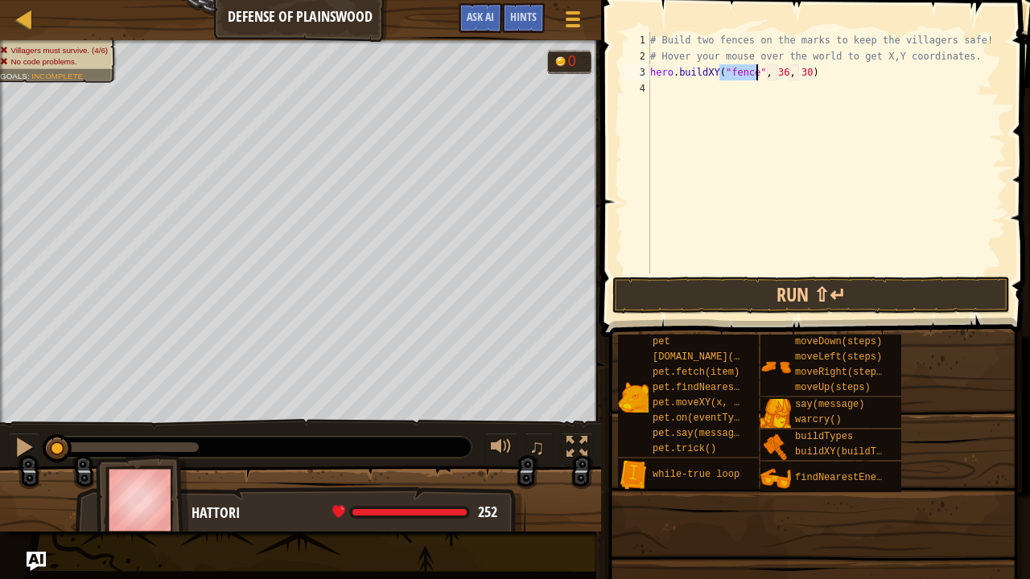
click at [776, 72] on div "# Build two fences on the marks to keep the villagers safe! # Hover your mouse …" at bounding box center [826, 169] width 359 height 274
type textarea ", 30)"
click at [782, 85] on div "# Build two fences on the marks to keep the villagers safe! # Hover your mouse …" at bounding box center [826, 169] width 359 height 274
click at [799, 72] on div "# Build two fences on the marks to keep the villagers safe! # Hover your mouse …" at bounding box center [826, 169] width 359 height 274
type textarea ","
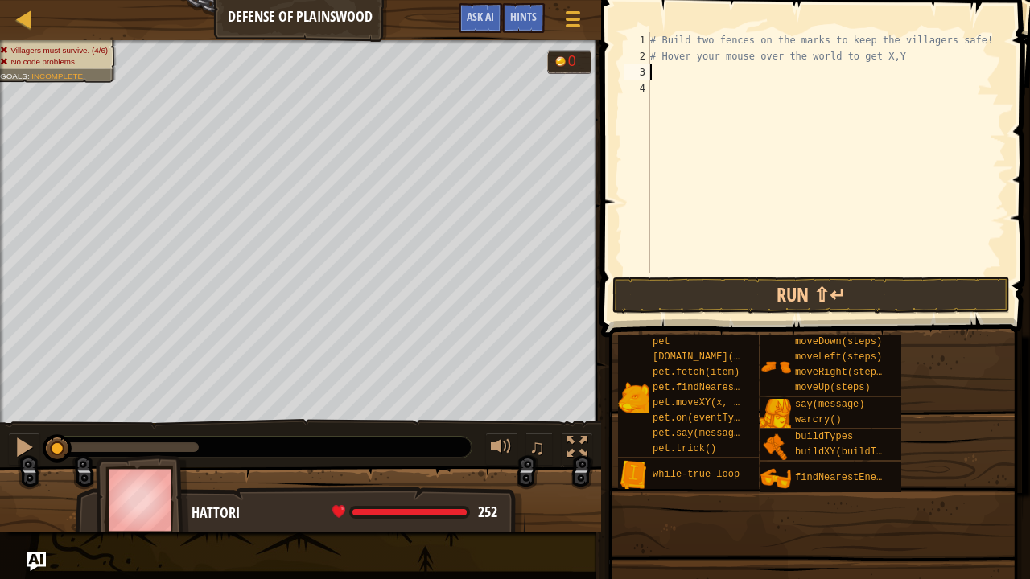
scroll to position [7, 0]
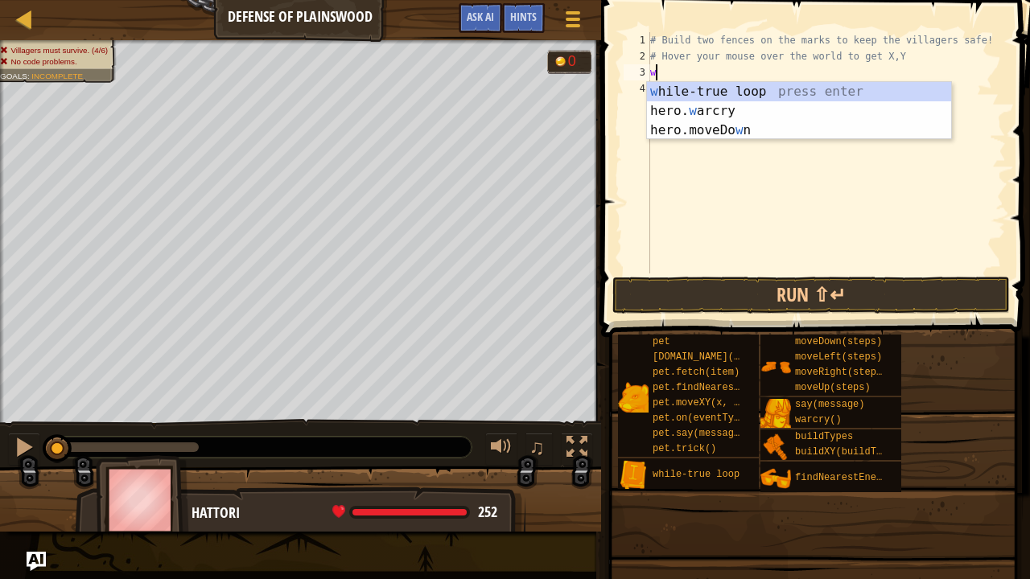
type textarea "wh"
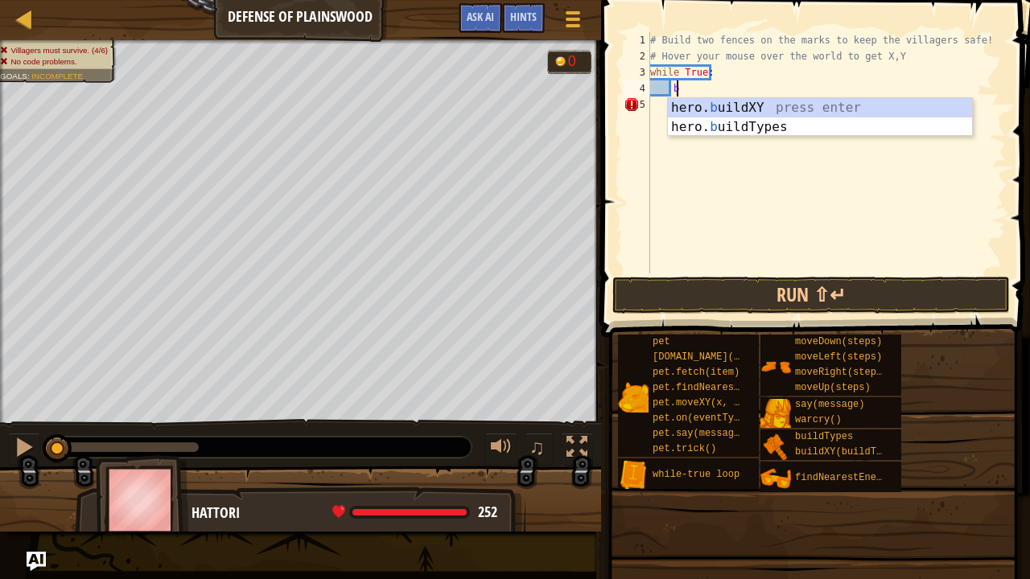
scroll to position [7, 2]
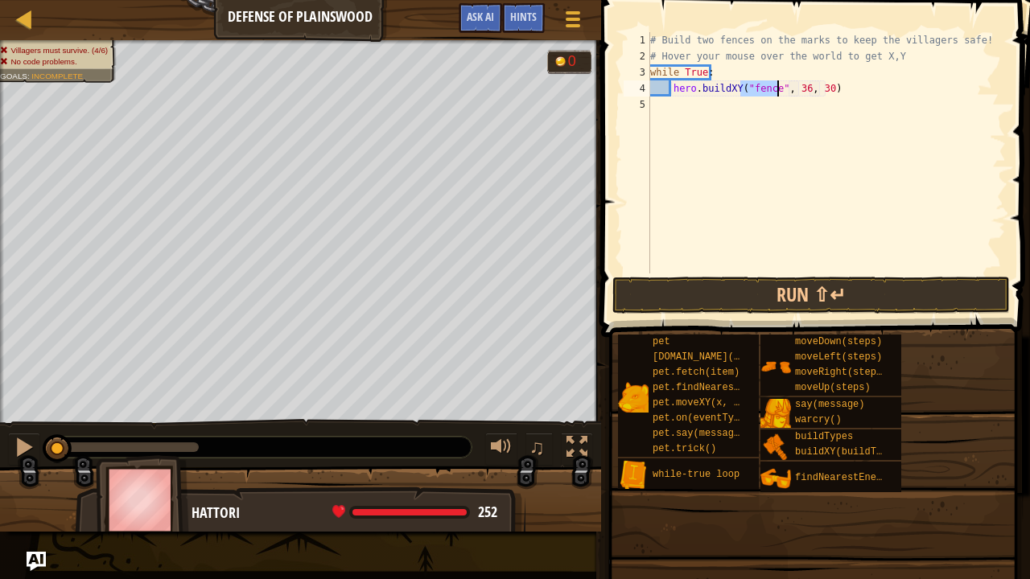
click at [798, 88] on div "# Build two fences on the marks to keep the villagers safe! # Hover your mouse …" at bounding box center [826, 169] width 359 height 274
click at [818, 90] on div "# Build two fences on the marks to keep the villagers safe! # Hover your mouse …" at bounding box center [826, 169] width 359 height 274
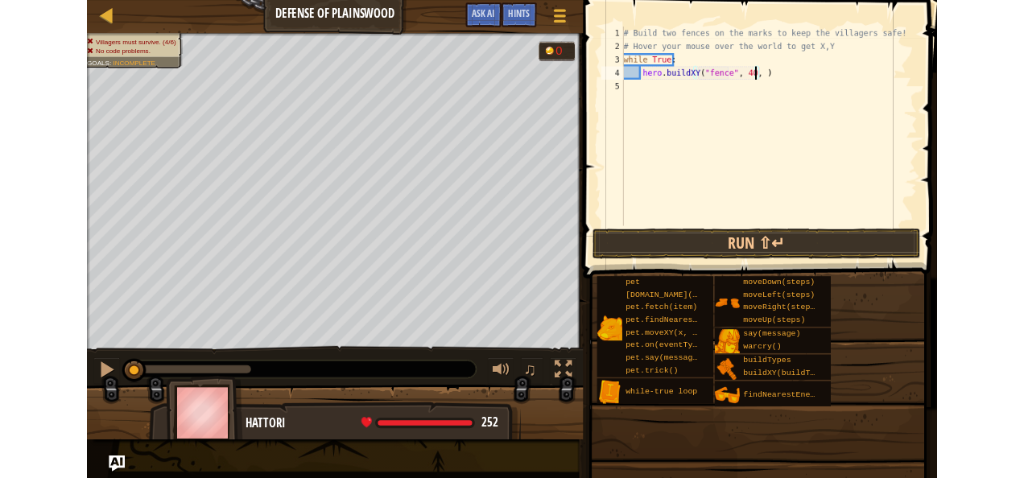
scroll to position [7, 13]
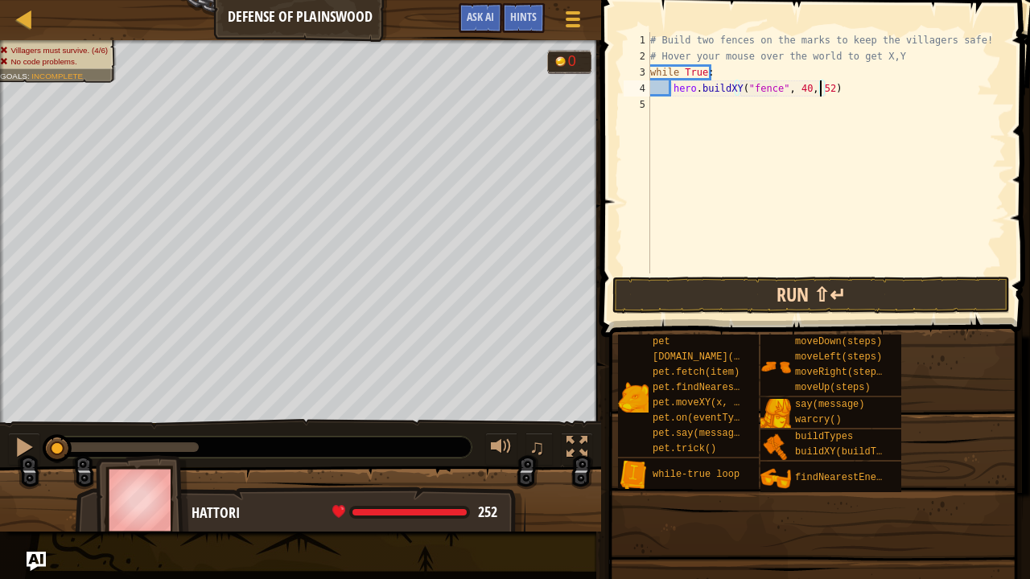
type textarea "hero.buildXY("fence", 40, 52)"
click at [771, 285] on button "Run ⇧↵" at bounding box center [810, 295] width 397 height 37
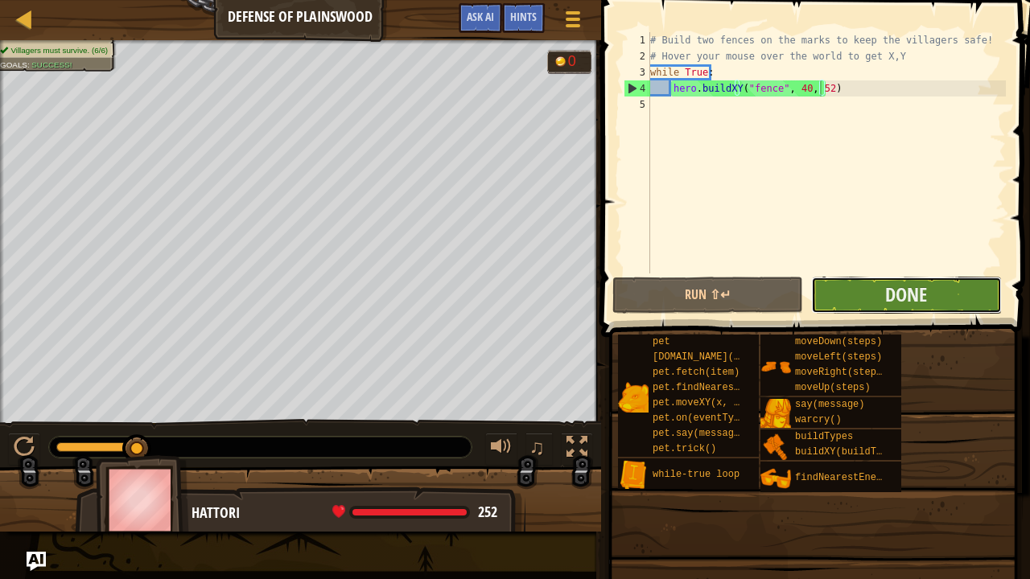
click at [881, 286] on button "Done" at bounding box center [906, 295] width 191 height 37
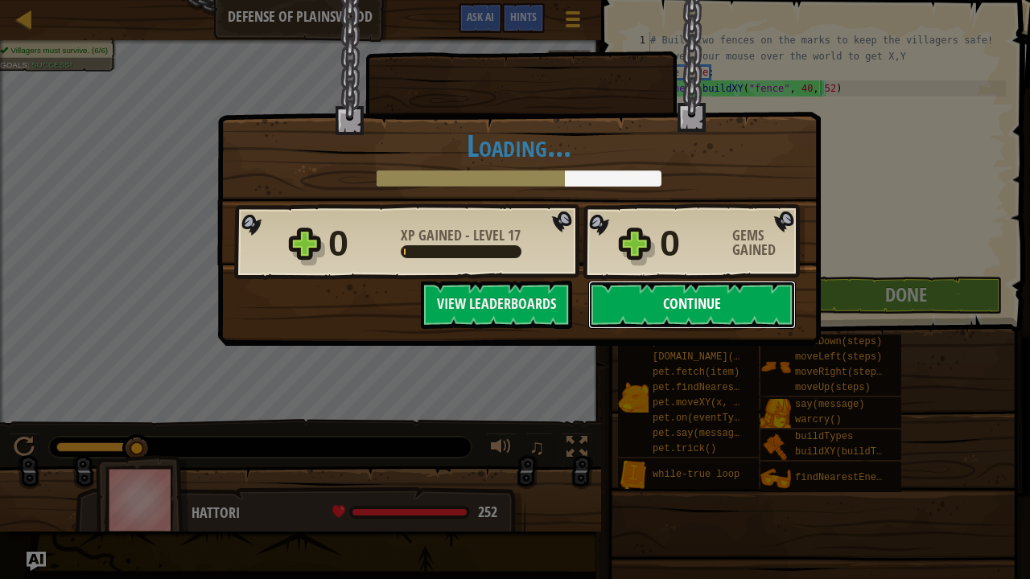
click at [706, 309] on button "Continue" at bounding box center [692, 305] width 208 height 48
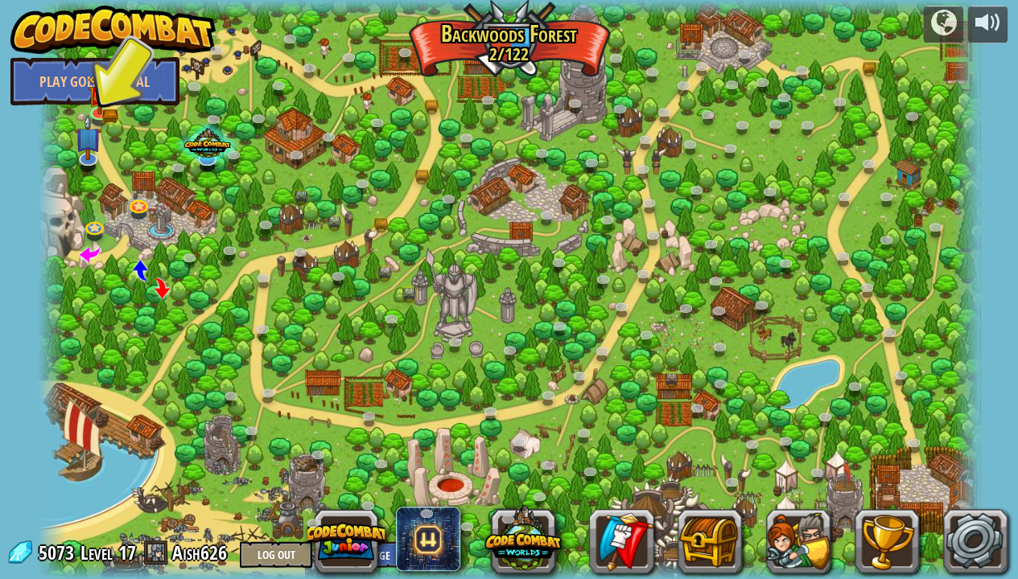
drag, startPoint x: 146, startPoint y: 579, endPoint x: 634, endPoint y: 11, distance: 748.0
click at [423, 303] on div "Backwoods Ambush (Locked) Conditionally ambush some ogre sentries in the backwo…" at bounding box center [509, 289] width 943 height 579
